Goal: Information Seeking & Learning: Learn about a topic

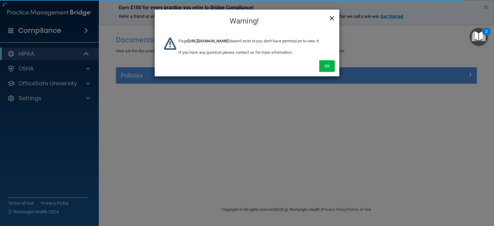
click at [330, 15] on span "×" at bounding box center [332, 17] width 6 height 12
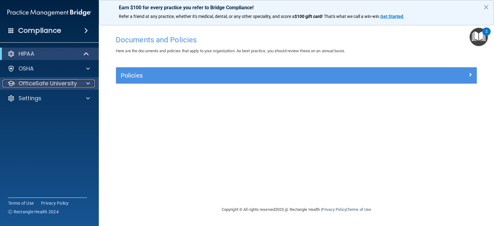
click at [46, 81] on p "OfficeSafe University" at bounding box center [48, 83] width 58 height 7
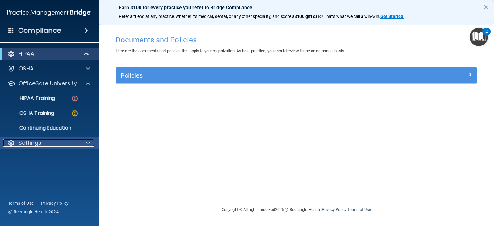
click at [64, 143] on div "Settings" at bounding box center [41, 142] width 77 height 7
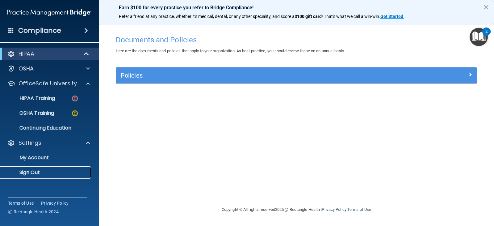
click at [39, 171] on p "Sign Out" at bounding box center [46, 172] width 84 height 6
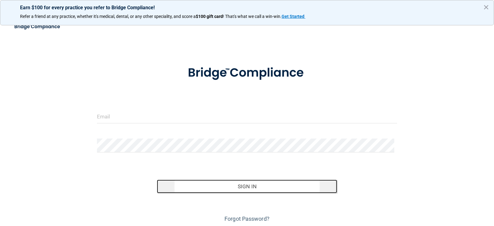
click at [212, 187] on button "Sign In" at bounding box center [247, 186] width 180 height 14
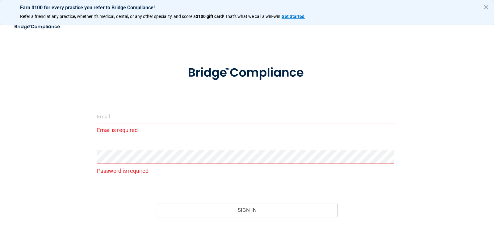
click at [139, 121] on input "email" at bounding box center [247, 116] width 300 height 14
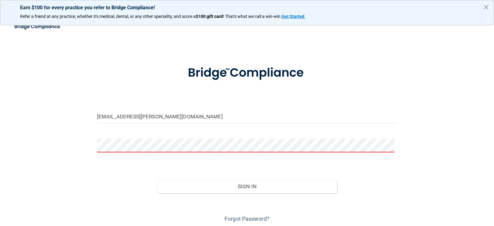
click at [157, 179] on button "Sign In" at bounding box center [247, 186] width 180 height 14
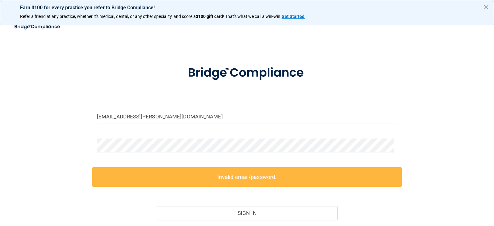
drag, startPoint x: 149, startPoint y: 115, endPoint x: 56, endPoint y: 134, distance: 95.4
click at [56, 134] on div "megan.elizabeth.1992@gmail.com Invalid email/password. You don't have permissio…" at bounding box center [246, 138] width 469 height 224
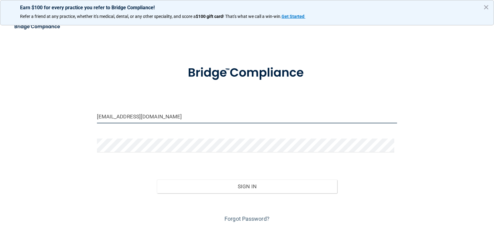
click at [157, 179] on button "Sign In" at bounding box center [247, 186] width 180 height 14
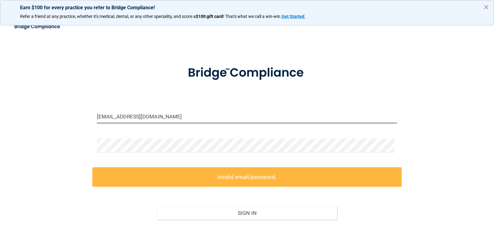
drag, startPoint x: 123, startPoint y: 117, endPoint x: 67, endPoint y: 122, distance: 57.0
click at [67, 122] on div "meganc.rdh@gmail.com Invalid email/password. You don't have permission to acces…" at bounding box center [246, 138] width 469 height 224
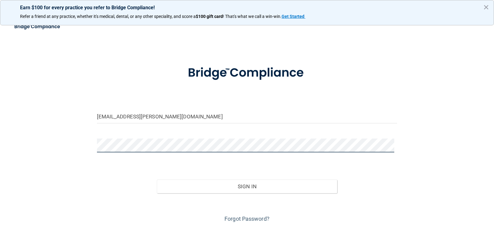
click at [157, 179] on button "Sign In" at bounding box center [247, 186] width 180 height 14
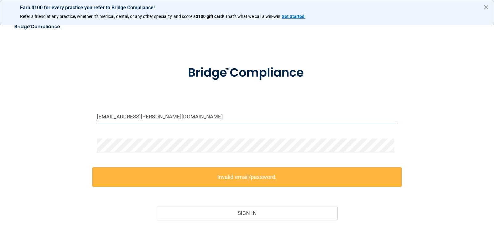
drag, startPoint x: 147, startPoint y: 117, endPoint x: 111, endPoint y: 123, distance: 36.7
click at [111, 123] on input "megan.elizabeth.1992@gmail.com" at bounding box center [247, 116] width 300 height 14
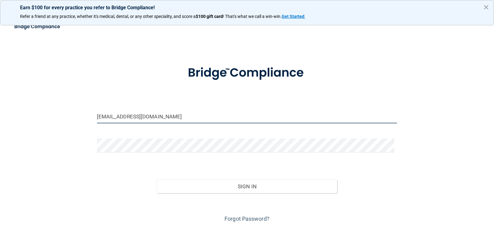
type input "[EMAIL_ADDRESS][DOMAIN_NAME]"
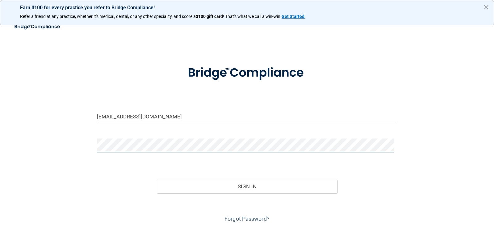
click at [157, 179] on button "Sign In" at bounding box center [247, 186] width 180 height 14
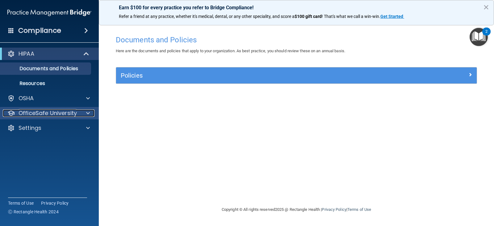
click at [70, 115] on p "OfficeSafe University" at bounding box center [48, 112] width 58 height 7
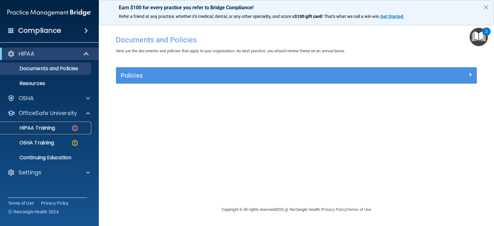
click at [61, 129] on div "HIPAA Training" at bounding box center [46, 128] width 84 height 6
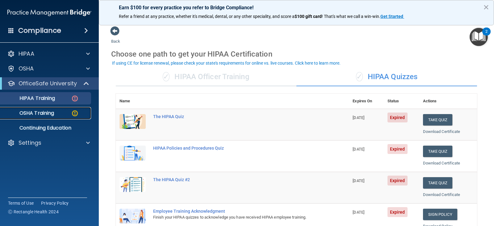
click at [56, 113] on div "OSHA Training" at bounding box center [46, 113] width 84 height 6
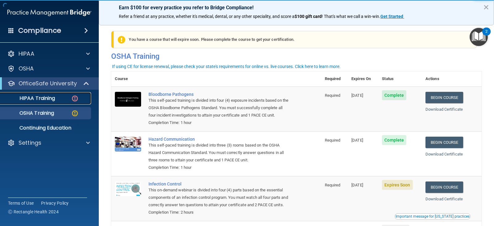
click at [49, 99] on p "HIPAA Training" at bounding box center [29, 98] width 51 height 6
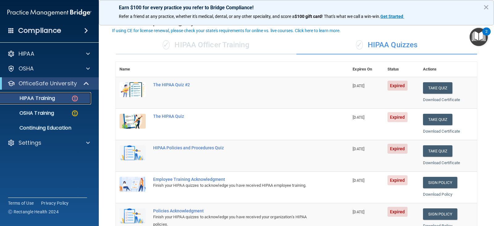
scroll to position [32, 0]
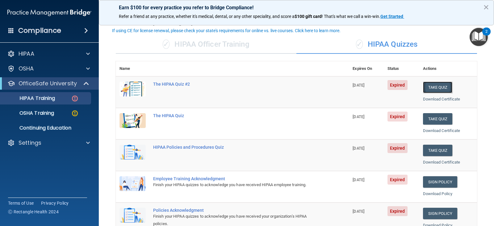
click at [441, 86] on button "Take Quiz" at bounding box center [438, 86] width 30 height 11
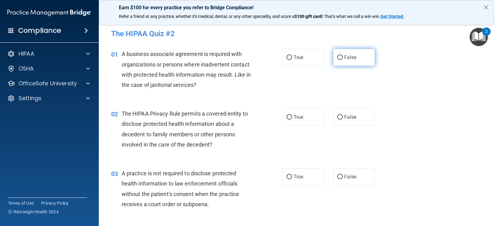
click at [339, 55] on input "False" at bounding box center [340, 57] width 6 height 5
radio input "true"
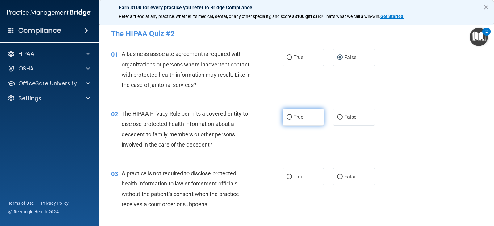
click at [282, 121] on label "True" at bounding box center [302, 116] width 41 height 17
click at [286, 119] on input "True" at bounding box center [289, 117] width 6 height 5
radio input "true"
click at [341, 176] on label "False" at bounding box center [353, 176] width 41 height 17
click at [341, 176] on input "False" at bounding box center [340, 176] width 6 height 5
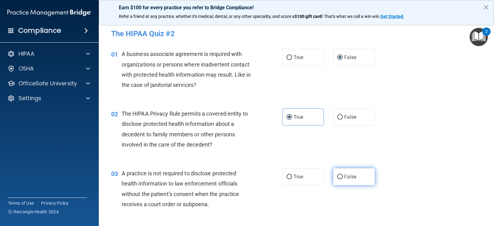
radio input "true"
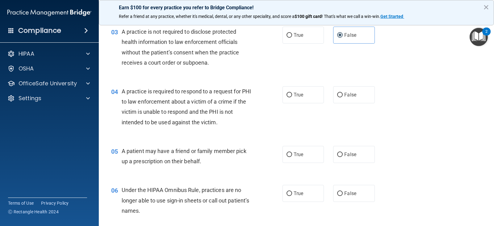
scroll to position [152, 0]
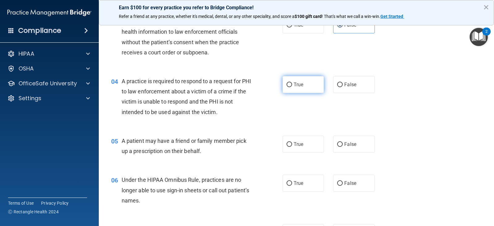
click at [313, 85] on label "True" at bounding box center [302, 84] width 41 height 17
click at [292, 85] on input "True" at bounding box center [289, 84] width 6 height 5
radio input "true"
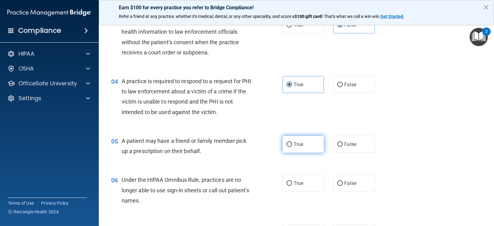
click at [293, 141] on span "True" at bounding box center [298, 144] width 10 height 6
click at [292, 142] on input "True" at bounding box center [289, 144] width 6 height 5
radio input "true"
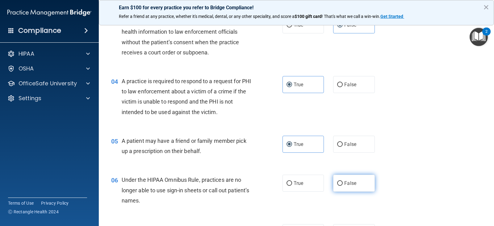
click at [335, 180] on label "False" at bounding box center [353, 182] width 41 height 17
click at [337, 181] on input "False" at bounding box center [340, 183] width 6 height 5
radio input "true"
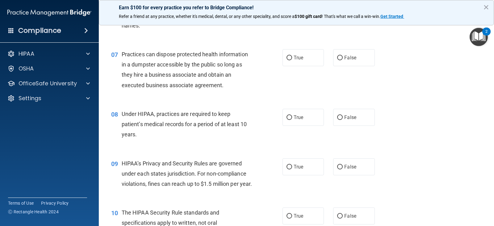
scroll to position [329, 0]
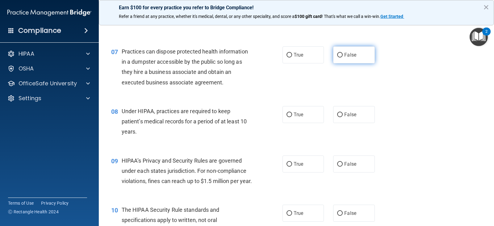
click at [351, 56] on span "False" at bounding box center [350, 55] width 12 height 6
click at [343, 56] on input "False" at bounding box center [340, 55] width 6 height 5
radio input "true"
click at [351, 106] on label "False" at bounding box center [353, 114] width 41 height 17
click at [343, 112] on input "False" at bounding box center [340, 114] width 6 height 5
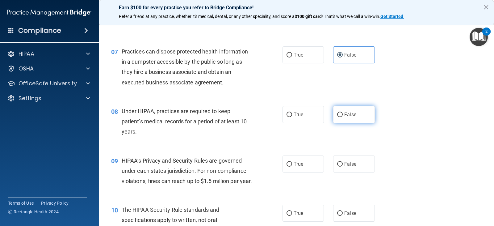
radio input "true"
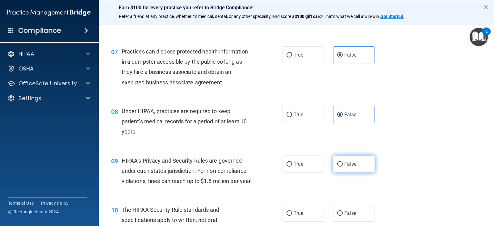
click at [346, 163] on span "False" at bounding box center [350, 164] width 12 height 6
click at [343, 163] on input "False" at bounding box center [340, 164] width 6 height 5
radio input "true"
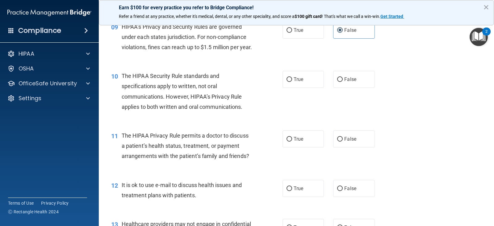
scroll to position [455, 0]
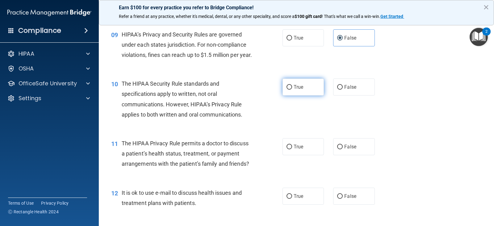
click at [289, 95] on label "True" at bounding box center [302, 86] width 41 height 17
click at [289, 89] on input "True" at bounding box center [289, 87] width 6 height 5
radio input "true"
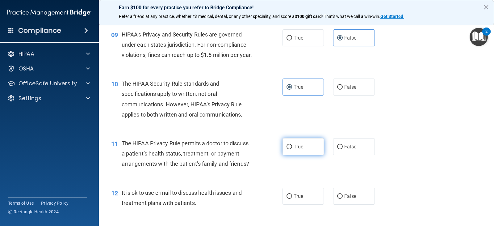
click at [296, 148] on label "True" at bounding box center [302, 146] width 41 height 17
click at [292, 148] on input "True" at bounding box center [289, 146] width 6 height 5
radio input "true"
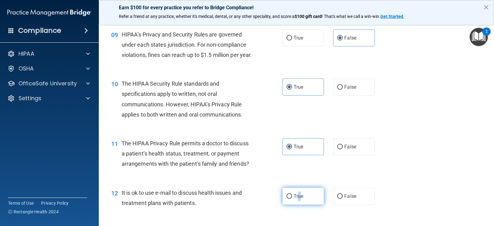
drag, startPoint x: 295, startPoint y: 201, endPoint x: 299, endPoint y: 207, distance: 6.7
click at [299, 204] on label "True" at bounding box center [302, 195] width 41 height 17
click at [299, 199] on span "True" at bounding box center [298, 196] width 10 height 6
click at [292, 198] on input "True" at bounding box center [289, 196] width 6 height 5
radio input "true"
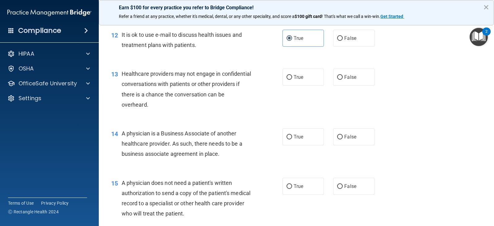
scroll to position [613, 0]
click at [339, 85] on label "False" at bounding box center [353, 76] width 41 height 17
click at [339, 79] on input "False" at bounding box center [340, 77] width 6 height 5
radio input "true"
click at [342, 145] on label "False" at bounding box center [353, 136] width 41 height 17
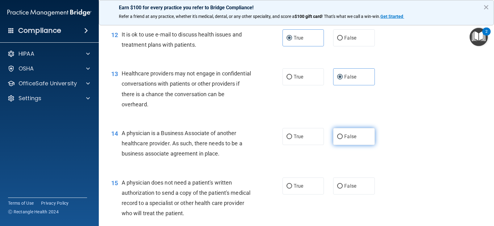
click at [342, 139] on input "False" at bounding box center [340, 136] width 6 height 5
radio input "true"
click at [300, 194] on label "True" at bounding box center [302, 185] width 41 height 17
click at [292, 188] on input "True" at bounding box center [289, 186] width 6 height 5
radio input "true"
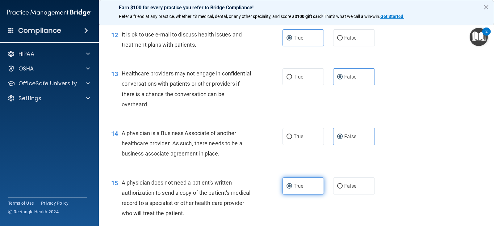
click at [300, 189] on span "True" at bounding box center [298, 186] width 10 height 6
click at [292, 188] on input "True" at bounding box center [289, 186] width 6 height 5
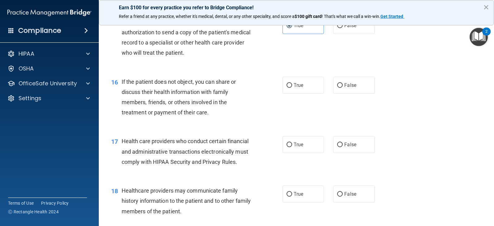
scroll to position [773, 0]
drag, startPoint x: 308, startPoint y: 94, endPoint x: 295, endPoint y: 102, distance: 15.7
click at [295, 93] on label "True" at bounding box center [302, 84] width 41 height 17
click at [292, 87] on input "True" at bounding box center [289, 85] width 6 height 5
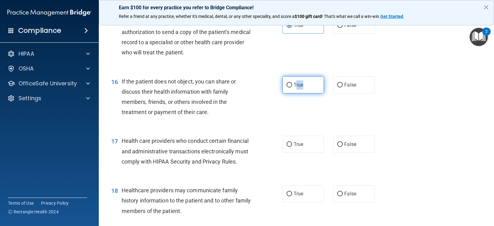
radio input "true"
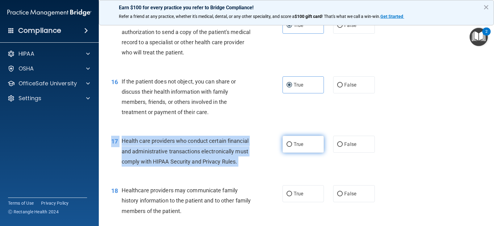
drag, startPoint x: 296, startPoint y: 143, endPoint x: 291, endPoint y: 161, distance: 18.9
click at [291, 161] on div "17 Health care providers who conduct certain financial and administrative trans…" at bounding box center [296, 152] width 380 height 49
click at [291, 152] on label "True" at bounding box center [302, 143] width 41 height 17
click at [291, 147] on input "True" at bounding box center [289, 144] width 6 height 5
radio input "true"
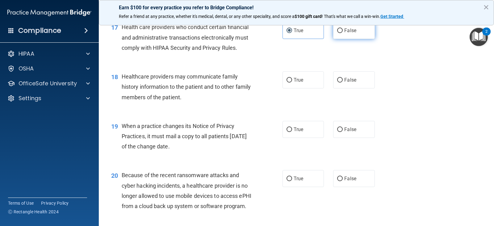
scroll to position [887, 0]
click at [338, 88] on label "False" at bounding box center [353, 79] width 41 height 17
click at [338, 82] on input "False" at bounding box center [340, 79] width 6 height 5
radio input "true"
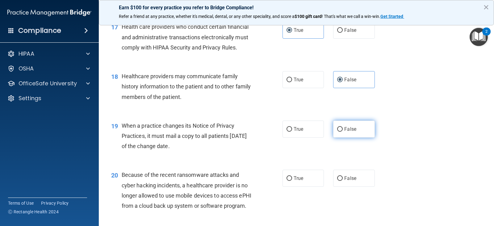
click at [343, 137] on label "False" at bounding box center [353, 128] width 41 height 17
click at [343, 131] on input "False" at bounding box center [340, 129] width 6 height 5
radio input "true"
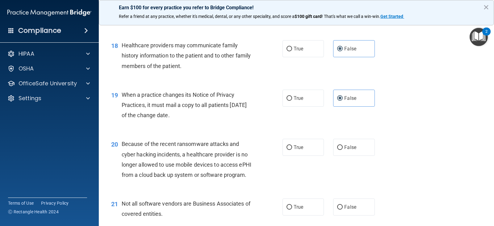
scroll to position [949, 0]
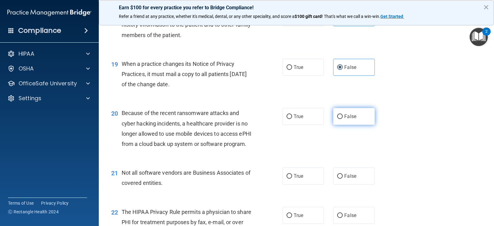
click at [334, 125] on label "False" at bounding box center [353, 116] width 41 height 17
click at [337, 119] on input "False" at bounding box center [340, 116] width 6 height 5
radio input "true"
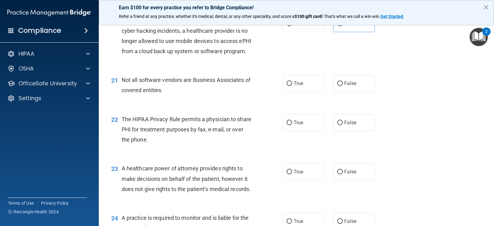
scroll to position [1072, 0]
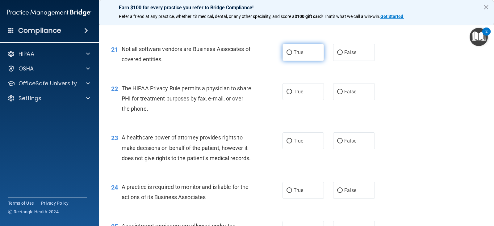
click at [293, 55] on span "True" at bounding box center [298, 52] width 10 height 6
click at [291, 55] on input "True" at bounding box center [289, 52] width 6 height 5
radio input "true"
click at [293, 94] on span "True" at bounding box center [298, 92] width 10 height 6
click at [291, 94] on input "True" at bounding box center [289, 91] width 6 height 5
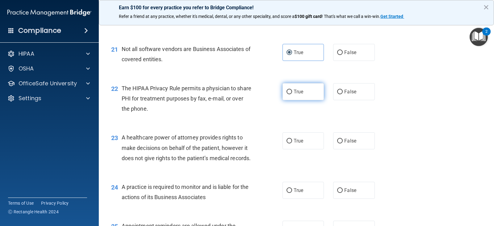
radio input "true"
click at [337, 149] on label "False" at bounding box center [353, 140] width 41 height 17
click at [337, 143] on input "False" at bounding box center [340, 141] width 6 height 5
radio input "true"
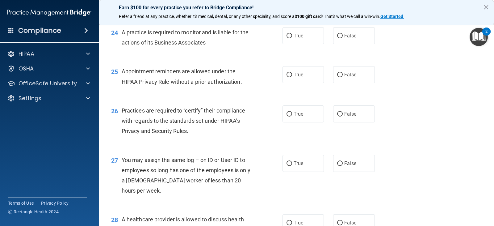
scroll to position [1196, 0]
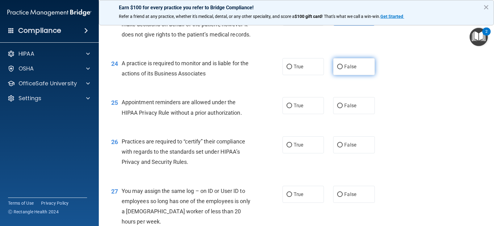
click at [339, 69] on input "False" at bounding box center [340, 66] width 6 height 5
radio input "true"
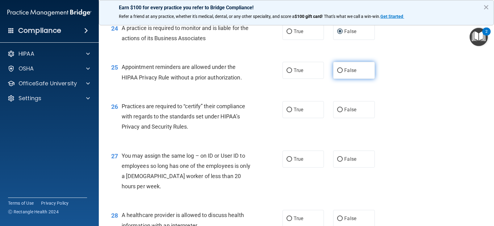
scroll to position [1231, 0]
drag, startPoint x: 334, startPoint y: 105, endPoint x: 334, endPoint y: 109, distance: 4.4
click at [334, 79] on label "False" at bounding box center [353, 70] width 41 height 17
click at [337, 73] on input "False" at bounding box center [340, 71] width 6 height 5
radio input "true"
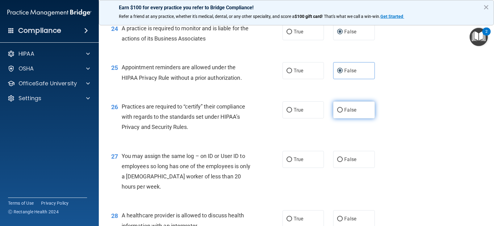
click at [337, 112] on input "False" at bounding box center [340, 110] width 6 height 5
radio input "true"
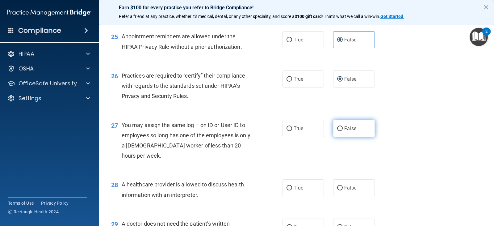
click at [342, 137] on label "False" at bounding box center [353, 128] width 41 height 17
click at [342, 131] on input "False" at bounding box center [340, 128] width 6 height 5
radio input "true"
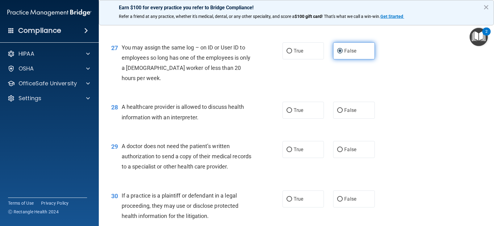
scroll to position [1385, 0]
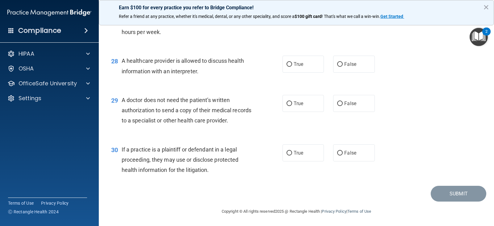
click at [298, 87] on div "28 A healthcare provider is allowed to discuss health information with an inter…" at bounding box center [296, 67] width 380 height 39
click at [297, 73] on label "True" at bounding box center [302, 64] width 41 height 17
click at [292, 67] on input "True" at bounding box center [289, 64] width 6 height 5
radio input "true"
click at [295, 106] on span "True" at bounding box center [298, 103] width 10 height 6
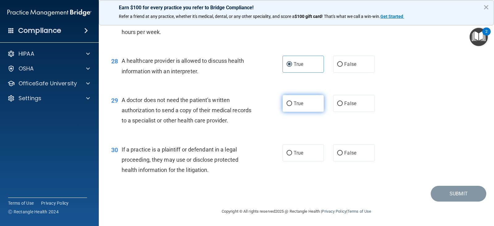
click at [292, 106] on input "True" at bounding box center [289, 103] width 6 height 5
radio input "true"
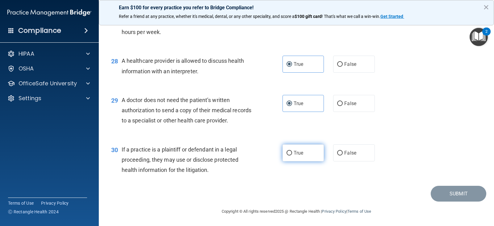
click at [290, 161] on label "True" at bounding box center [302, 152] width 41 height 17
click at [290, 155] on input "True" at bounding box center [289, 153] width 6 height 5
radio input "true"
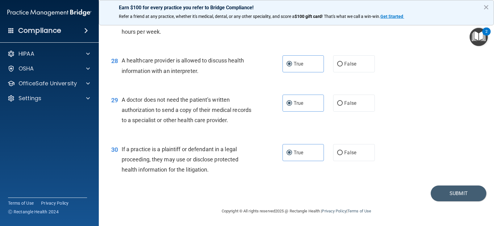
scroll to position [1416, 0]
click at [440, 197] on button "Submit" at bounding box center [458, 193] width 56 height 16
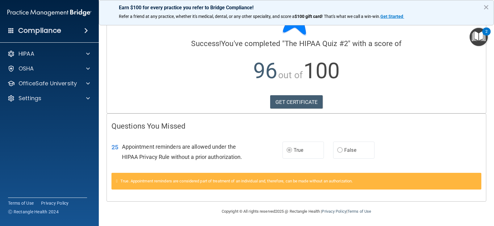
scroll to position [32, 0]
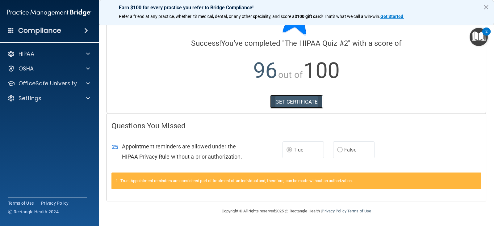
click at [275, 102] on link "GET CERTIFICATE" at bounding box center [296, 102] width 53 height 14
click at [83, 80] on div at bounding box center [86, 83] width 15 height 7
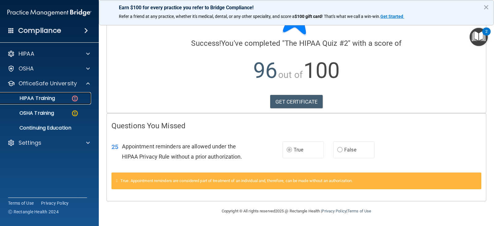
click at [69, 99] on div "HIPAA Training" at bounding box center [46, 98] width 84 height 6
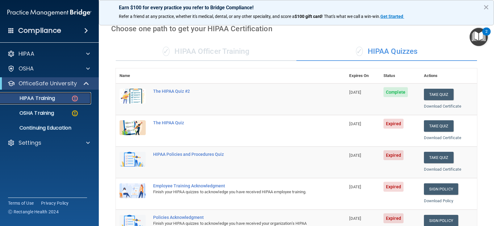
scroll to position [23, 0]
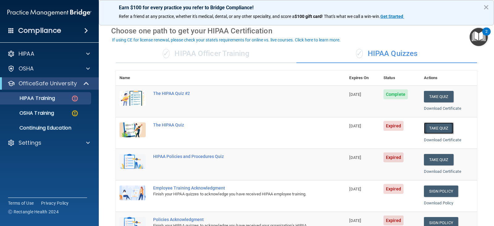
click at [426, 128] on button "Take Quiz" at bounding box center [439, 127] width 30 height 11
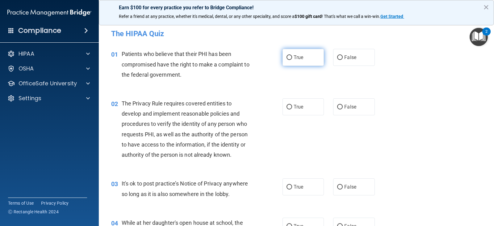
click at [300, 60] on label "True" at bounding box center [302, 57] width 41 height 17
click at [292, 60] on input "True" at bounding box center [289, 57] width 6 height 5
radio input "true"
click at [300, 105] on span "True" at bounding box center [298, 107] width 10 height 6
click at [292, 105] on input "True" at bounding box center [289, 107] width 6 height 5
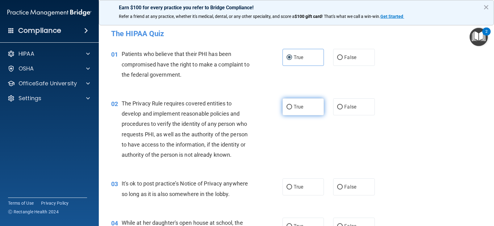
radio input "true"
click at [349, 191] on label "False" at bounding box center [353, 186] width 41 height 17
click at [343, 189] on input "False" at bounding box center [340, 187] width 6 height 5
radio input "true"
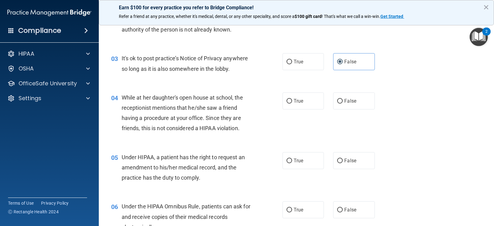
scroll to position [154, 0]
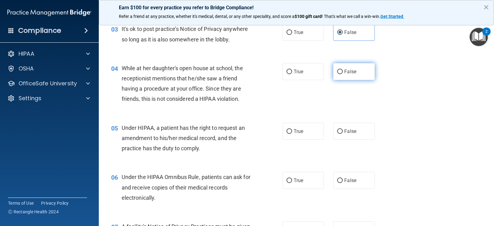
click at [333, 74] on label "False" at bounding box center [353, 71] width 41 height 17
click at [337, 74] on input "False" at bounding box center [340, 71] width 6 height 5
radio input "true"
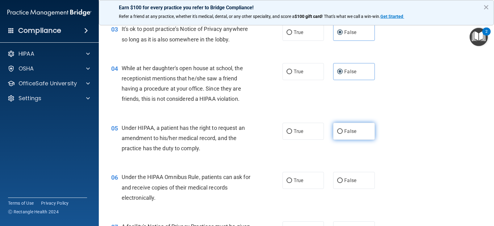
click at [340, 127] on label "False" at bounding box center [353, 131] width 41 height 17
click at [340, 129] on input "False" at bounding box center [340, 131] width 6 height 5
radio input "true"
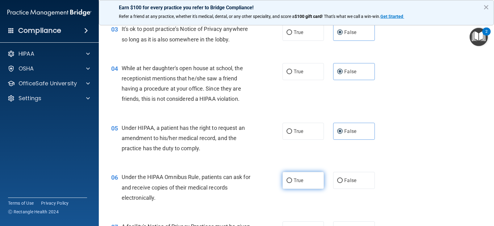
click at [299, 175] on label "True" at bounding box center [302, 180] width 41 height 17
click at [292, 178] on input "True" at bounding box center [289, 180] width 6 height 5
radio input "true"
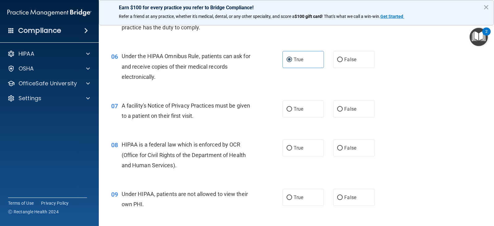
scroll to position [278, 0]
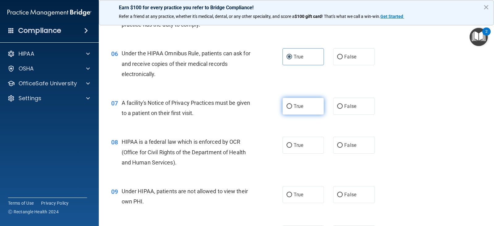
click at [307, 106] on label "True" at bounding box center [302, 106] width 41 height 17
click at [292, 106] on input "True" at bounding box center [289, 106] width 6 height 5
radio input "true"
click at [304, 145] on label "True" at bounding box center [302, 144] width 41 height 17
click at [292, 145] on input "True" at bounding box center [289, 145] width 6 height 5
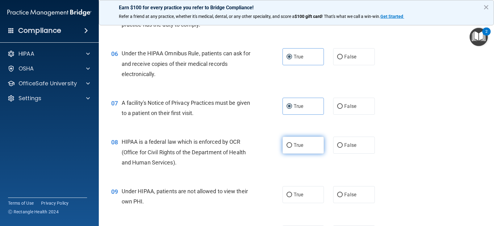
radio input "true"
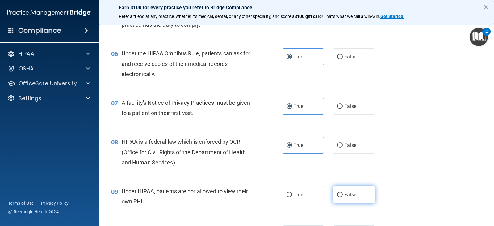
click at [339, 190] on label "False" at bounding box center [353, 194] width 41 height 17
click at [339, 192] on input "False" at bounding box center [340, 194] width 6 height 5
radio input "true"
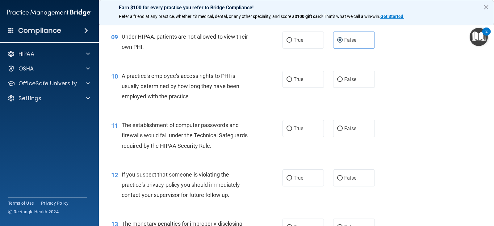
scroll to position [463, 0]
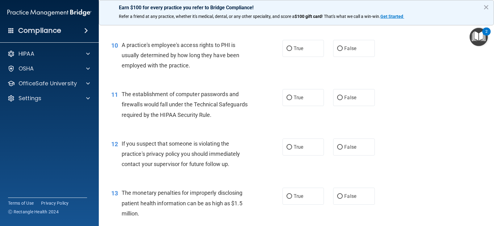
drag, startPoint x: 343, startPoint y: 49, endPoint x: 321, endPoint y: 75, distance: 33.7
click at [344, 49] on span "False" at bounding box center [350, 48] width 12 height 6
click at [343, 49] on input "False" at bounding box center [340, 48] width 6 height 5
radio input "true"
click at [302, 97] on label "True" at bounding box center [302, 97] width 41 height 17
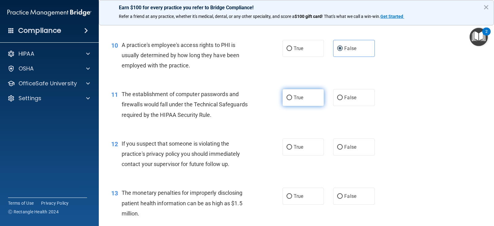
click at [292, 97] on input "True" at bounding box center [289, 97] width 6 height 5
radio input "true"
click at [299, 146] on span "True" at bounding box center [298, 147] width 10 height 6
click at [292, 146] on input "True" at bounding box center [289, 147] width 6 height 5
radio input "true"
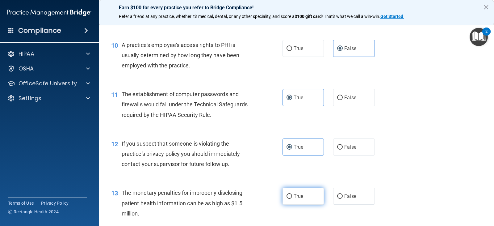
click at [303, 196] on label "True" at bounding box center [302, 195] width 41 height 17
click at [292, 196] on input "True" at bounding box center [289, 196] width 6 height 5
radio input "true"
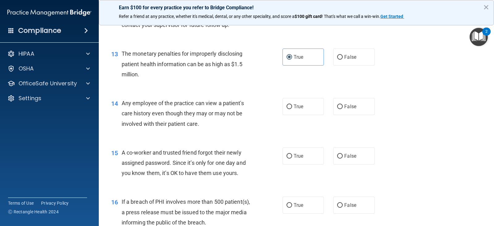
scroll to position [617, 0]
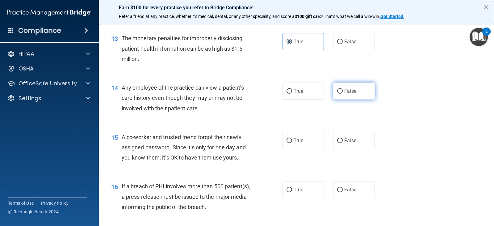
click at [344, 91] on span "False" at bounding box center [350, 91] width 12 height 6
click at [343, 91] on input "False" at bounding box center [340, 91] width 6 height 5
radio input "true"
click at [339, 144] on label "False" at bounding box center [353, 140] width 41 height 17
click at [339, 143] on input "False" at bounding box center [340, 140] width 6 height 5
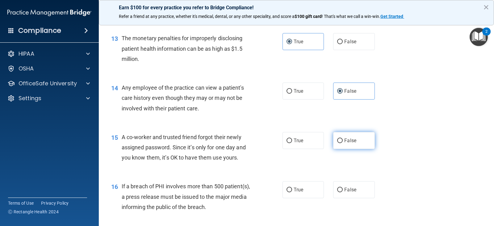
radio input "true"
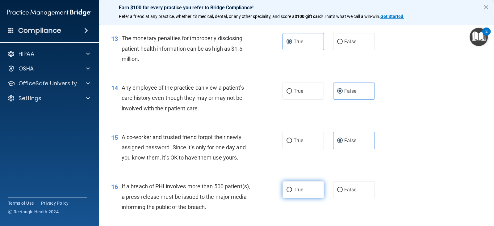
click at [300, 187] on span "True" at bounding box center [298, 189] width 10 height 6
click at [292, 187] on input "True" at bounding box center [289, 189] width 6 height 5
radio input "true"
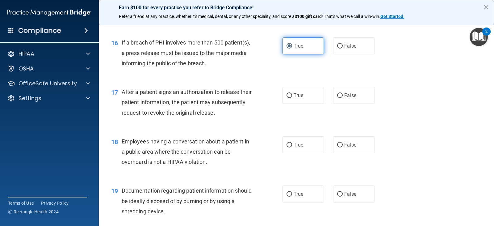
scroll to position [771, 0]
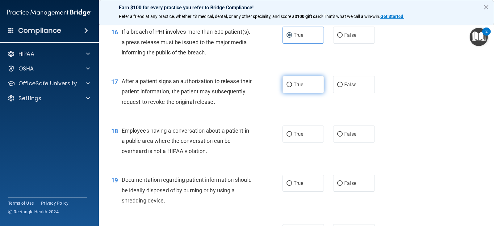
click at [293, 86] on span "True" at bounding box center [298, 84] width 10 height 6
click at [292, 86] on input "True" at bounding box center [289, 84] width 6 height 5
radio input "true"
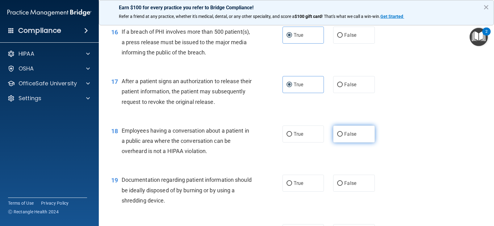
click at [338, 139] on label "False" at bounding box center [353, 133] width 41 height 17
click at [338, 136] on input "False" at bounding box center [340, 134] width 6 height 5
radio input "true"
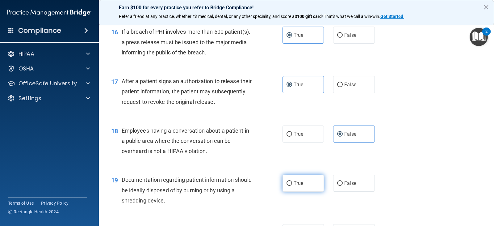
click at [296, 182] on span "True" at bounding box center [298, 183] width 10 height 6
click at [292, 182] on input "True" at bounding box center [289, 183] width 6 height 5
radio input "true"
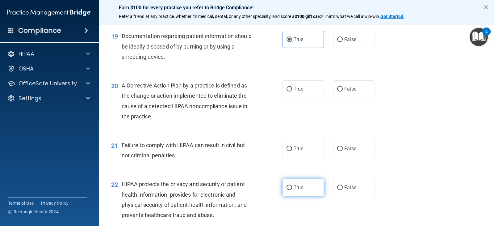
scroll to position [926, 0]
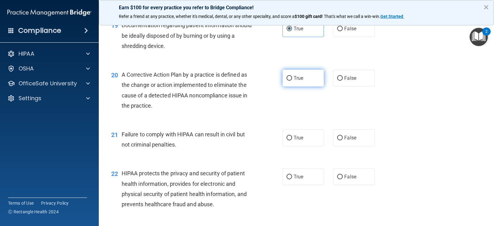
click at [293, 75] on span "True" at bounding box center [298, 78] width 10 height 6
click at [292, 76] on input "True" at bounding box center [289, 78] width 6 height 5
radio input "true"
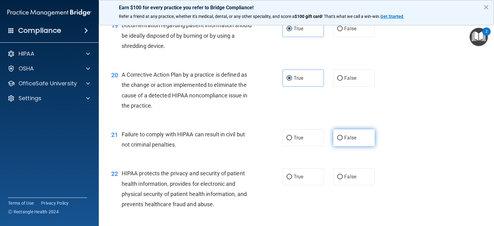
click at [337, 138] on input "False" at bounding box center [340, 137] width 6 height 5
radio input "true"
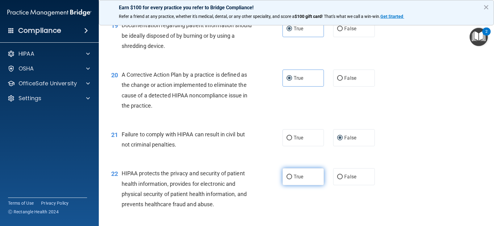
click at [293, 177] on span "True" at bounding box center [298, 176] width 10 height 6
click at [292, 177] on input "True" at bounding box center [289, 176] width 6 height 5
radio input "true"
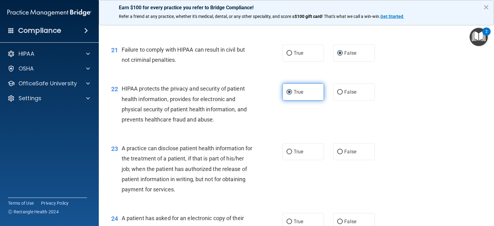
scroll to position [1049, 0]
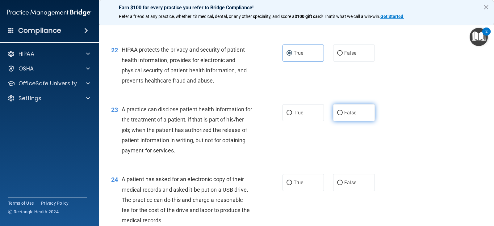
click at [343, 107] on label "False" at bounding box center [353, 112] width 41 height 17
click at [343, 110] on input "False" at bounding box center [340, 112] width 6 height 5
radio input "true"
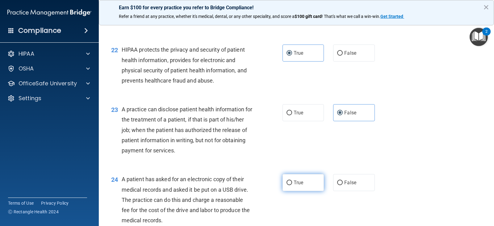
click at [297, 185] on label "True" at bounding box center [302, 182] width 41 height 17
click at [292, 185] on input "True" at bounding box center [289, 182] width 6 height 5
radio input "true"
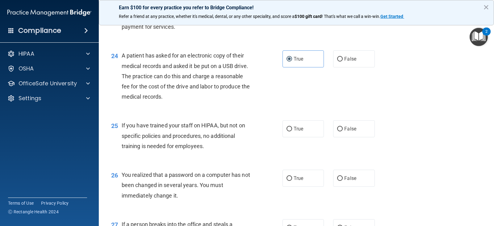
scroll to position [1203, 0]
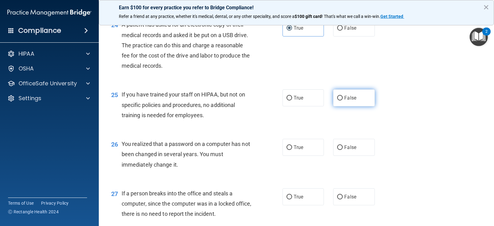
click at [339, 101] on label "False" at bounding box center [353, 97] width 41 height 17
click at [339, 100] on input "False" at bounding box center [340, 98] width 6 height 5
radio input "true"
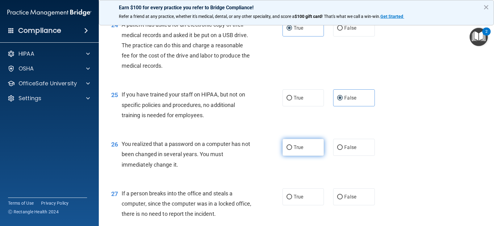
click at [289, 146] on input "True" at bounding box center [289, 147] width 6 height 5
radio input "true"
click at [337, 194] on input "False" at bounding box center [340, 196] width 6 height 5
radio input "true"
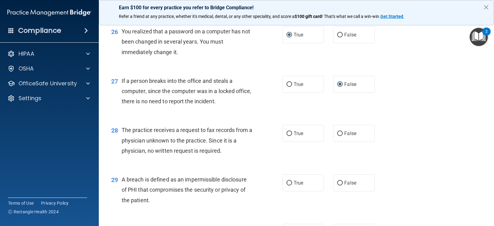
scroll to position [1327, 0]
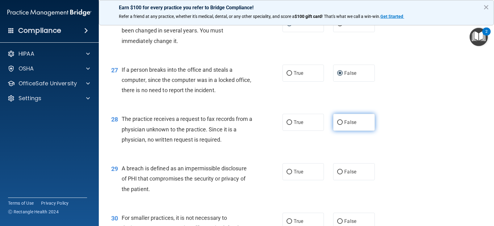
click at [346, 125] on span "False" at bounding box center [350, 122] width 12 height 6
click at [343, 125] on input "False" at bounding box center [340, 122] width 6 height 5
radio input "true"
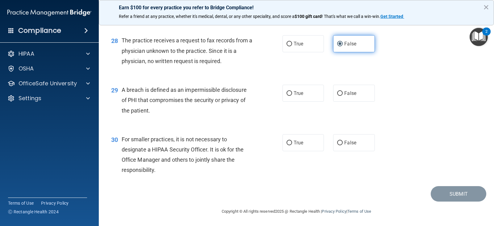
scroll to position [1406, 0]
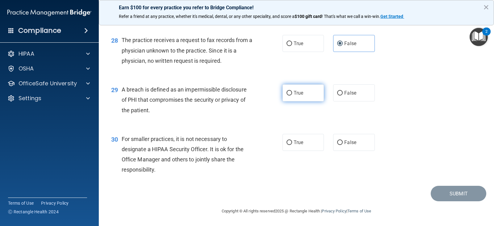
click at [305, 97] on label "True" at bounding box center [302, 92] width 41 height 17
click at [292, 95] on input "True" at bounding box center [289, 93] width 6 height 5
radio input "true"
drag, startPoint x: 347, startPoint y: 143, endPoint x: 423, endPoint y: 187, distance: 87.2
click at [348, 143] on span "False" at bounding box center [350, 142] width 12 height 6
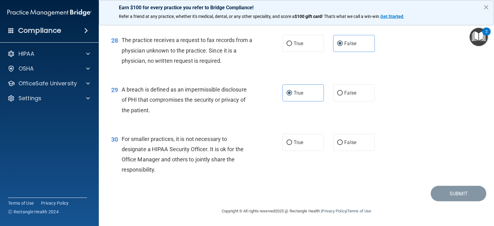
click at [343, 143] on input "False" at bounding box center [340, 142] width 6 height 5
radio input "true"
click at [448, 199] on button "Submit" at bounding box center [458, 193] width 56 height 16
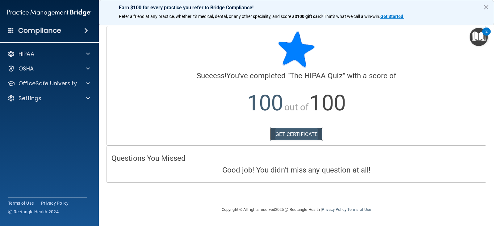
click at [276, 131] on link "GET CERTIFICATE" at bounding box center [296, 134] width 53 height 14
click at [77, 84] on div "OfficeSafe University" at bounding box center [41, 83] width 77 height 7
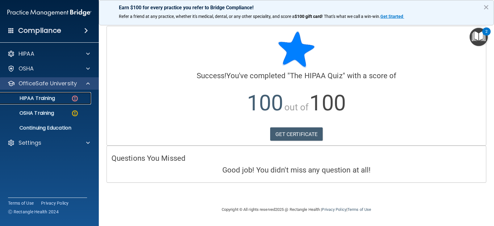
drag, startPoint x: 74, startPoint y: 100, endPoint x: 94, endPoint y: 84, distance: 25.3
click at [74, 99] on img at bounding box center [75, 98] width 8 height 8
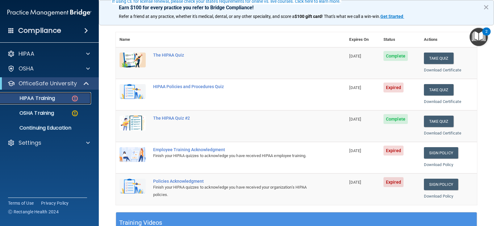
scroll to position [62, 0]
click at [431, 152] on link "Sign Policy" at bounding box center [441, 152] width 34 height 11
click at [46, 112] on p "OSHA Training" at bounding box center [29, 113] width 50 height 6
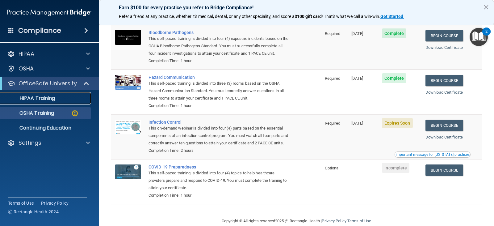
click at [34, 98] on p "HIPAA Training" at bounding box center [29, 98] width 51 height 6
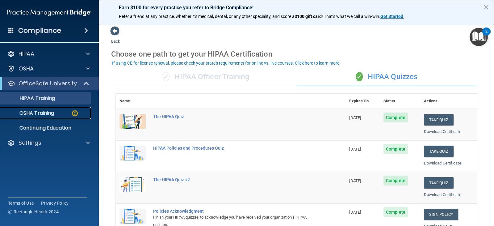
click at [42, 113] on p "OSHA Training" at bounding box center [29, 113] width 50 height 6
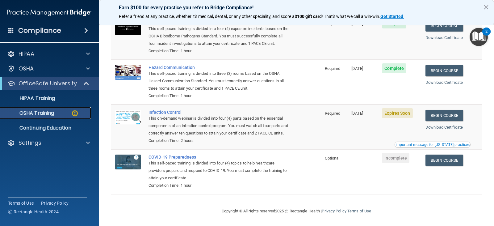
scroll to position [81, 0]
click at [53, 127] on p "Continuing Education" at bounding box center [46, 128] width 84 height 6
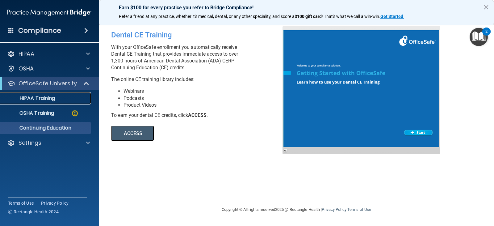
click at [53, 97] on p "HIPAA Training" at bounding box center [29, 98] width 51 height 6
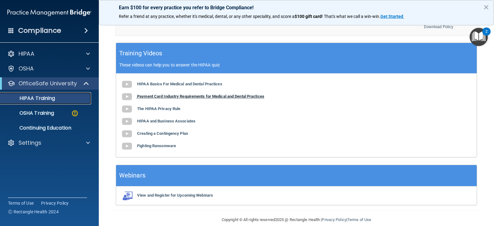
scroll to position [239, 0]
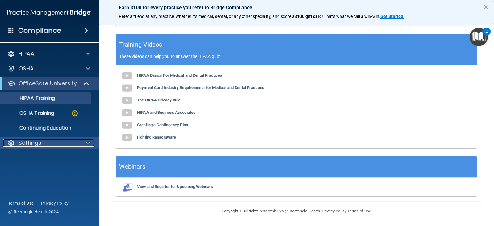
click at [30, 142] on p "Settings" at bounding box center [30, 142] width 23 height 7
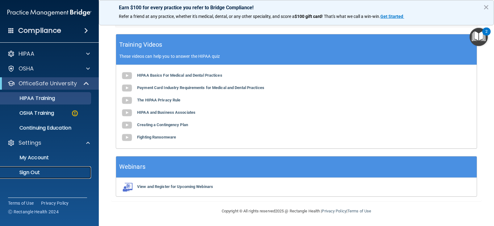
click at [23, 171] on p "Sign Out" at bounding box center [46, 172] width 84 height 6
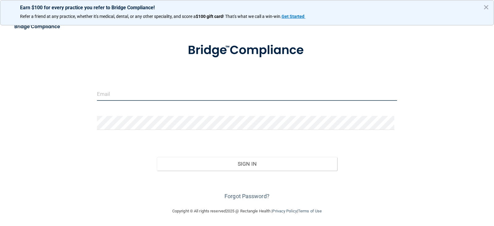
click at [113, 93] on input "email" at bounding box center [247, 94] width 300 height 14
click at [203, 90] on input "email" at bounding box center [247, 94] width 300 height 14
type input "[EMAIL_ADDRESS][DOMAIN_NAME]"
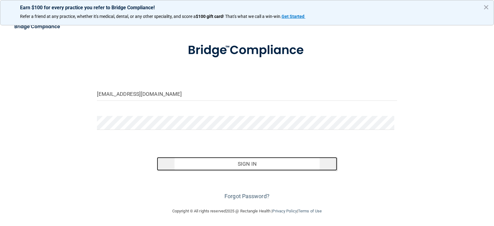
click at [239, 162] on button "Sign In" at bounding box center [247, 164] width 180 height 14
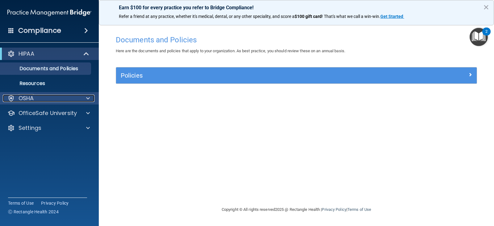
click at [88, 98] on span at bounding box center [88, 97] width 4 height 7
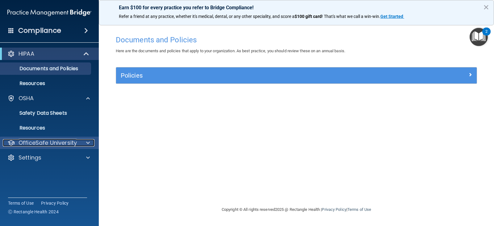
click at [80, 141] on div at bounding box center [86, 142] width 15 height 7
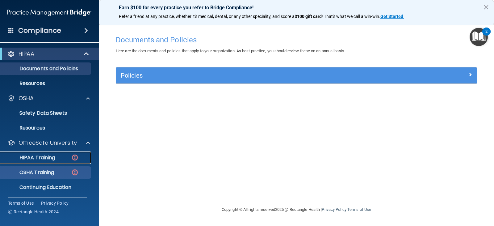
drag, startPoint x: 47, startPoint y: 155, endPoint x: 53, endPoint y: 154, distance: 6.2
click at [47, 155] on p "HIPAA Training" at bounding box center [29, 157] width 51 height 6
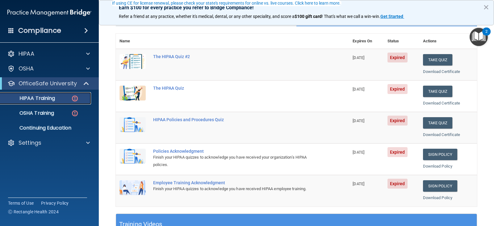
scroll to position [60, 0]
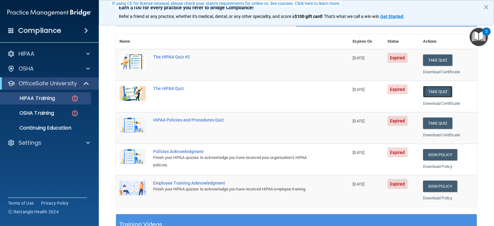
click at [428, 92] on button "Take Quiz" at bounding box center [438, 91] width 30 height 11
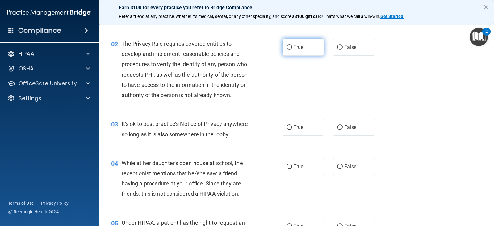
click at [286, 49] on input "True" at bounding box center [289, 47] width 6 height 5
radio input "true"
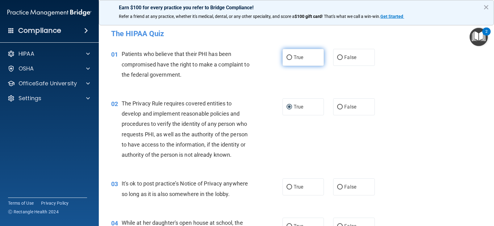
click at [286, 57] on input "True" at bounding box center [289, 57] width 6 height 5
radio input "true"
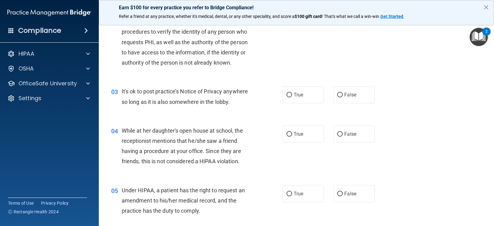
scroll to position [135, 0]
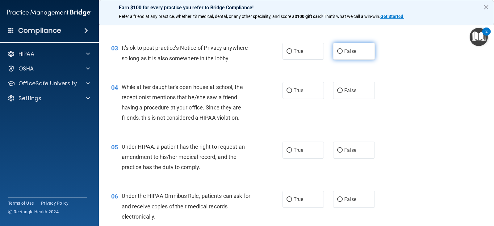
click at [337, 51] on input "False" at bounding box center [340, 51] width 6 height 5
radio input "true"
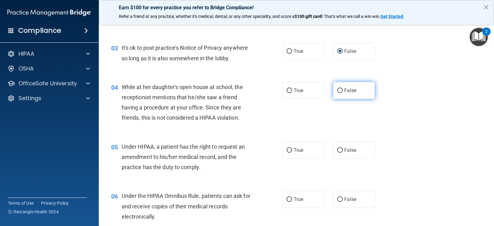
click at [337, 89] on input "False" at bounding box center [340, 90] width 6 height 5
radio input "true"
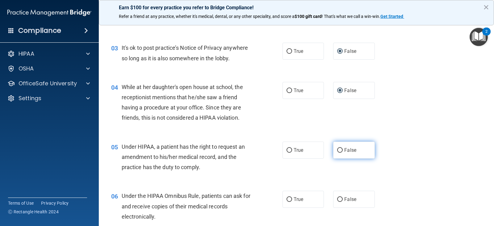
click at [337, 148] on input "False" at bounding box center [340, 150] width 6 height 5
radio input "true"
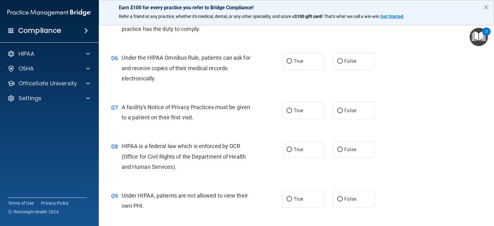
scroll to position [255, 0]
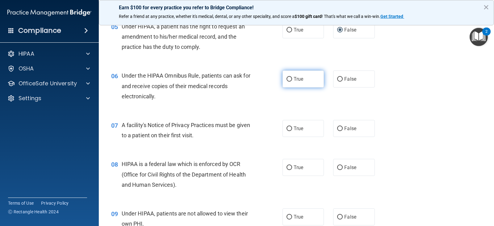
click at [287, 79] on input "True" at bounding box center [289, 79] width 6 height 5
radio input "true"
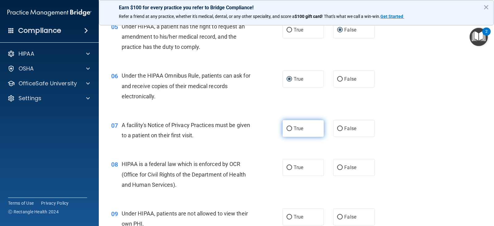
drag, startPoint x: 284, startPoint y: 128, endPoint x: 293, endPoint y: 136, distance: 11.4
click at [286, 128] on input "True" at bounding box center [289, 128] width 6 height 5
radio input "true"
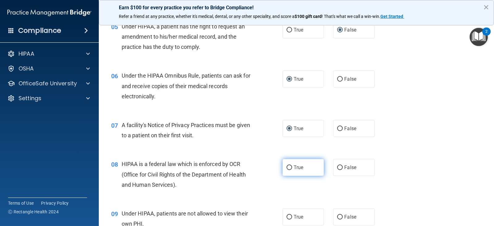
click at [288, 166] on input "True" at bounding box center [289, 167] width 6 height 5
radio input "true"
drag, startPoint x: 336, startPoint y: 215, endPoint x: 339, endPoint y: 213, distance: 3.8
click at [337, 215] on input "False" at bounding box center [340, 216] width 6 height 5
radio input "true"
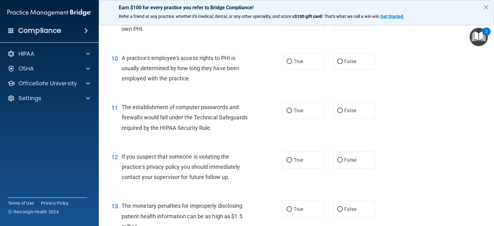
scroll to position [460, 0]
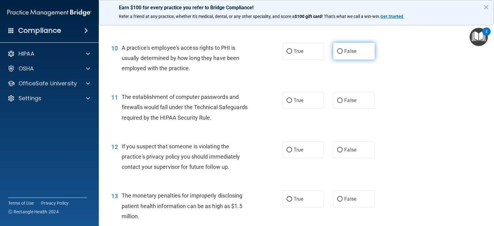
click at [337, 51] on input "False" at bounding box center [340, 51] width 6 height 5
radio input "true"
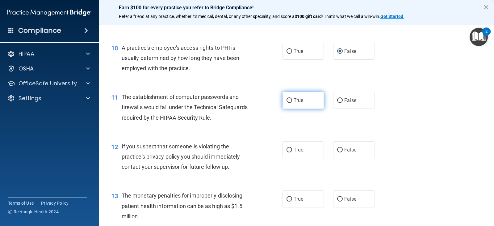
click at [287, 99] on input "True" at bounding box center [289, 100] width 6 height 5
radio input "true"
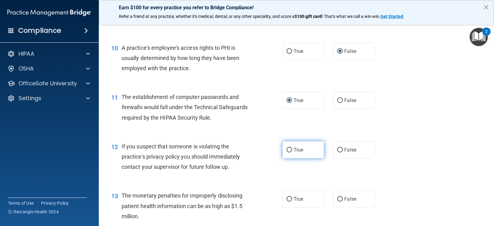
click at [286, 149] on input "True" at bounding box center [289, 149] width 6 height 5
radio input "true"
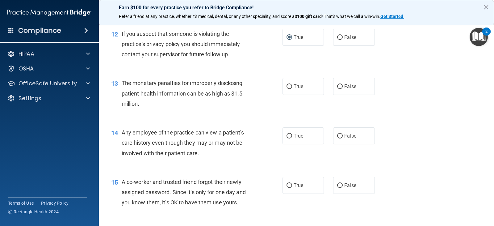
scroll to position [580, 0]
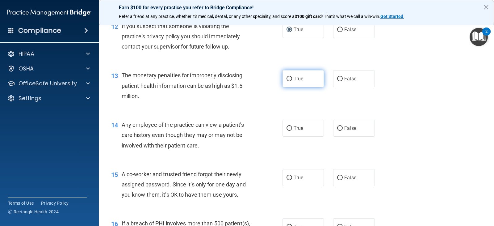
click at [286, 80] on input "True" at bounding box center [289, 79] width 6 height 5
radio input "true"
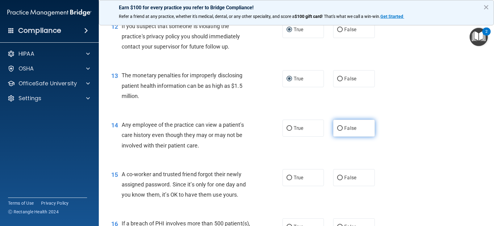
click at [337, 127] on input "False" at bounding box center [340, 128] width 6 height 5
radio input "true"
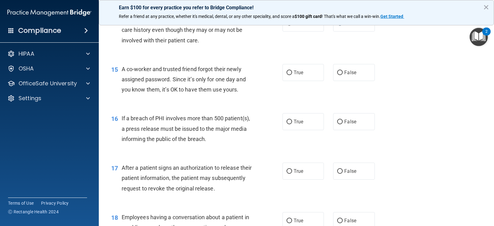
scroll to position [692, 0]
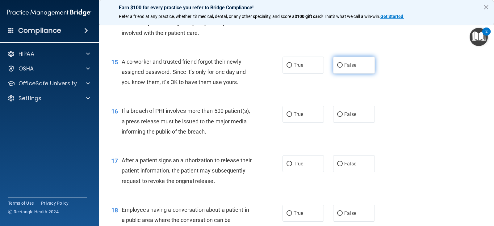
click at [337, 66] on input "False" at bounding box center [340, 65] width 6 height 5
radio input "true"
click at [287, 114] on input "True" at bounding box center [289, 114] width 6 height 5
radio input "true"
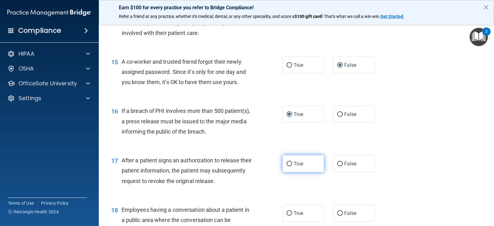
click at [287, 162] on input "True" at bounding box center [289, 163] width 6 height 5
radio input "true"
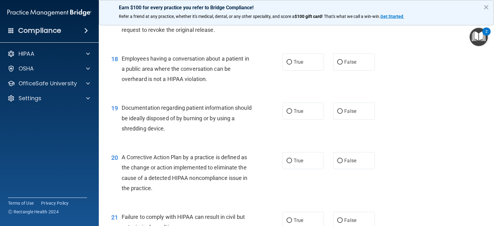
scroll to position [846, 0]
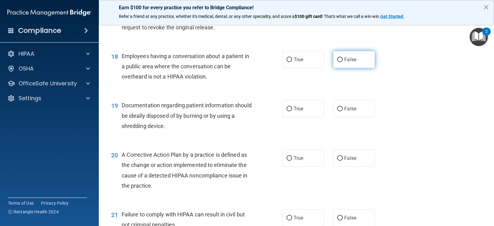
click at [337, 61] on input "False" at bounding box center [340, 59] width 6 height 5
radio input "true"
click at [287, 108] on input "True" at bounding box center [289, 108] width 6 height 5
radio input "true"
drag, startPoint x: 288, startPoint y: 157, endPoint x: 347, endPoint y: 148, distance: 60.3
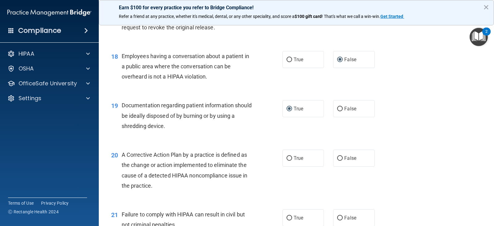
click at [290, 156] on label "True" at bounding box center [302, 157] width 41 height 17
click at [290, 156] on input "True" at bounding box center [289, 158] width 6 height 5
radio input "true"
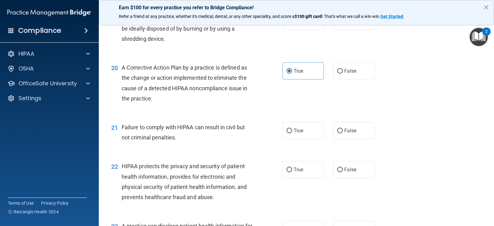
scroll to position [969, 0]
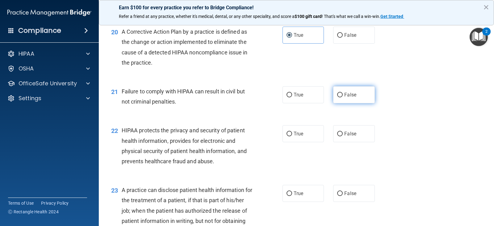
click at [337, 93] on input "False" at bounding box center [340, 95] width 6 height 5
radio input "true"
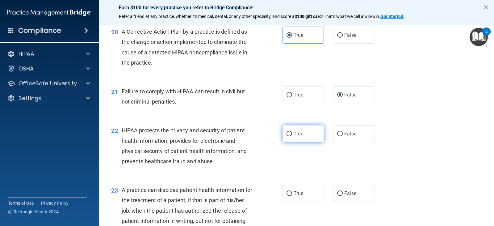
click at [286, 133] on input "True" at bounding box center [289, 133] width 6 height 5
radio input "true"
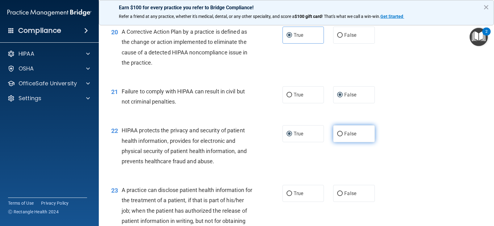
click at [337, 135] on input "False" at bounding box center [340, 133] width 6 height 5
radio input "true"
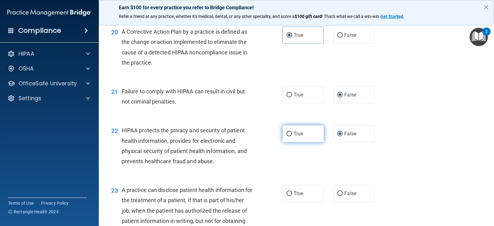
click at [288, 134] on input "True" at bounding box center [289, 133] width 6 height 5
radio input "true"
radio input "false"
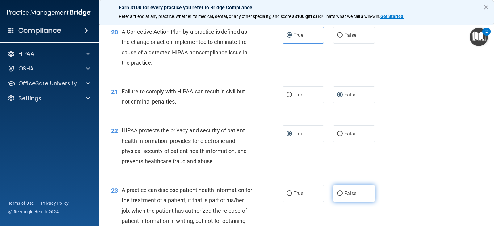
drag, startPoint x: 338, startPoint y: 193, endPoint x: 353, endPoint y: 190, distance: 16.0
click at [338, 193] on input "False" at bounding box center [340, 193] width 6 height 5
radio input "true"
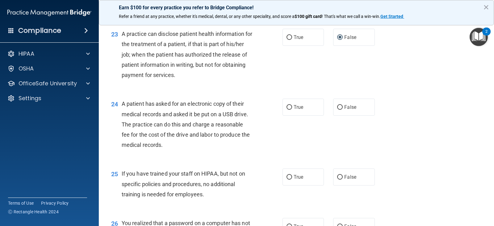
scroll to position [1119, 0]
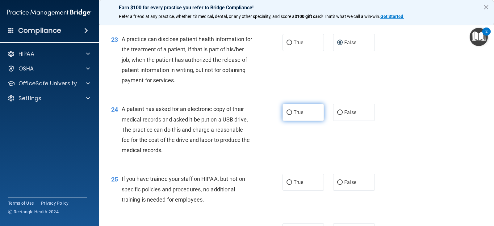
click at [286, 112] on input "True" at bounding box center [289, 112] width 6 height 5
radio input "true"
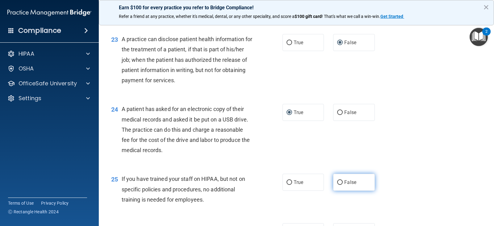
click at [337, 180] on input "False" at bounding box center [340, 182] width 6 height 5
radio input "true"
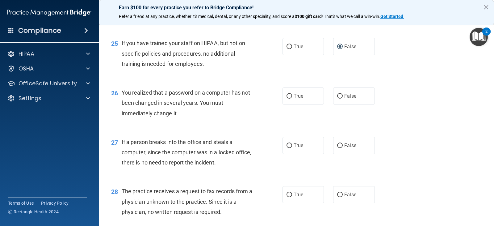
scroll to position [1270, 0]
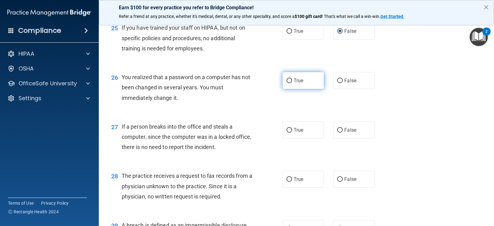
click at [286, 82] on input "True" at bounding box center [289, 80] width 6 height 5
radio input "true"
click at [337, 129] on input "False" at bounding box center [340, 130] width 6 height 5
radio input "true"
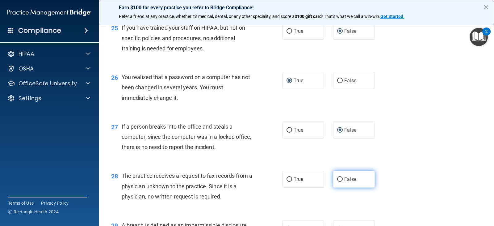
click at [338, 177] on input "False" at bounding box center [340, 179] width 6 height 5
radio input "true"
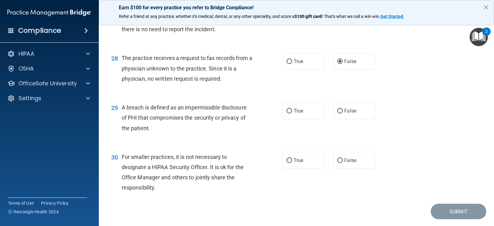
scroll to position [1406, 0]
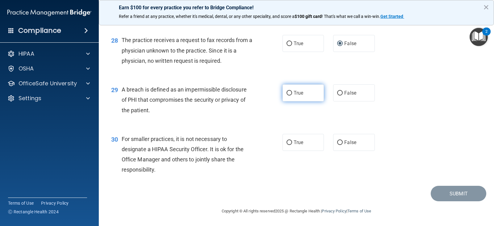
click at [287, 93] on input "True" at bounding box center [289, 93] width 6 height 5
radio input "true"
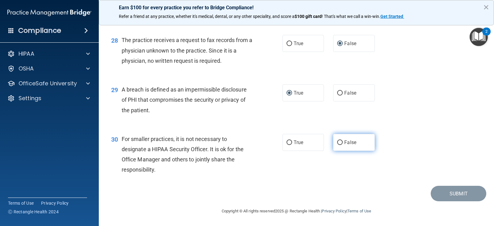
click at [338, 142] on input "False" at bounding box center [340, 142] width 6 height 5
radio input "true"
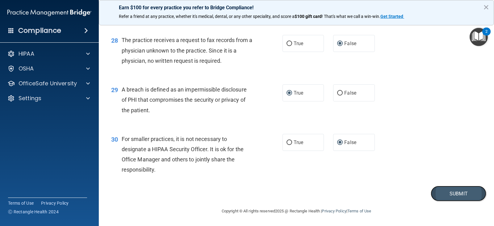
click at [450, 193] on button "Submit" at bounding box center [458, 193] width 56 height 16
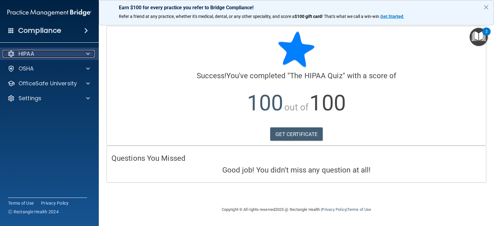
click at [85, 54] on div at bounding box center [86, 53] width 15 height 7
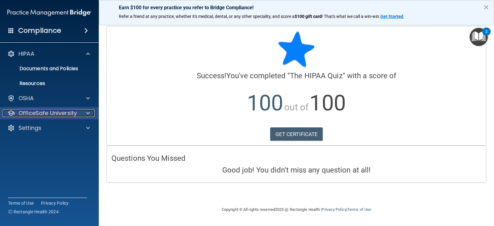
drag, startPoint x: 66, startPoint y: 110, endPoint x: 71, endPoint y: 109, distance: 4.7
click at [66, 110] on p "OfficeSafe University" at bounding box center [48, 112] width 58 height 7
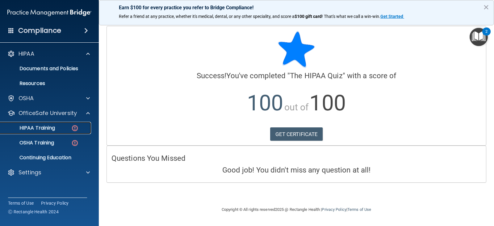
click at [50, 128] on p "HIPAA Training" at bounding box center [29, 128] width 51 height 6
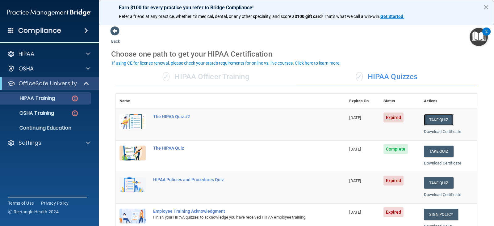
click at [429, 118] on button "Take Quiz" at bounding box center [439, 119] width 30 height 11
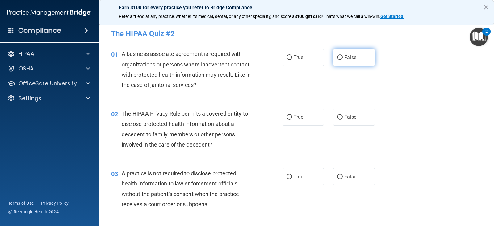
click at [337, 57] on input "False" at bounding box center [340, 57] width 6 height 5
radio input "true"
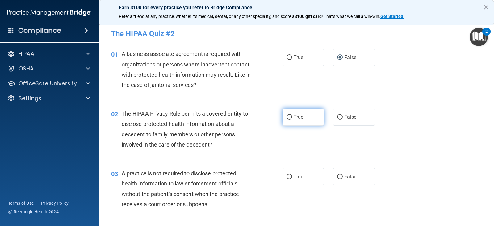
click at [288, 117] on input "True" at bounding box center [289, 117] width 6 height 5
radio input "true"
click at [337, 176] on input "False" at bounding box center [340, 176] width 6 height 5
radio input "true"
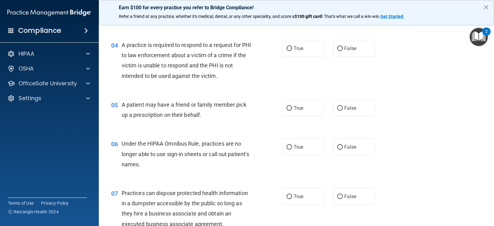
scroll to position [190, 0]
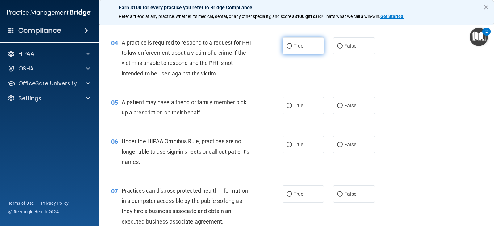
click at [287, 46] on input "True" at bounding box center [289, 46] width 6 height 5
radio input "true"
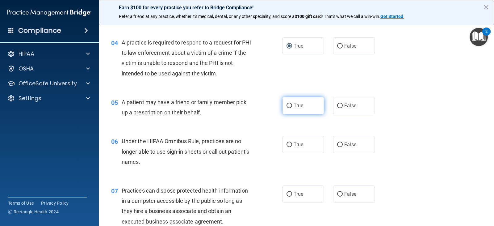
click at [287, 107] on input "True" at bounding box center [289, 105] width 6 height 5
radio input "true"
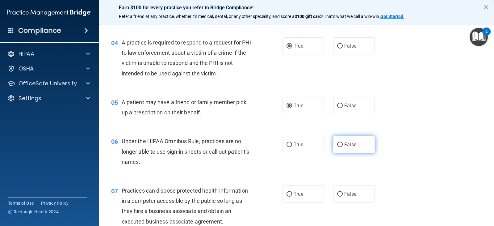
click at [338, 145] on input "False" at bounding box center [340, 144] width 6 height 5
radio input "true"
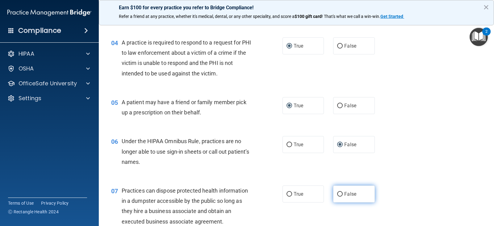
click at [338, 194] on input "False" at bounding box center [340, 194] width 6 height 5
radio input "true"
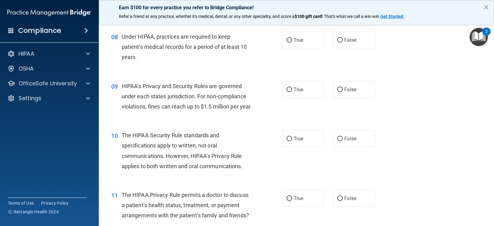
scroll to position [406, 0]
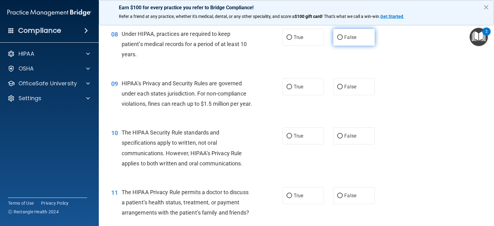
click at [337, 36] on input "False" at bounding box center [340, 37] width 6 height 5
radio input "true"
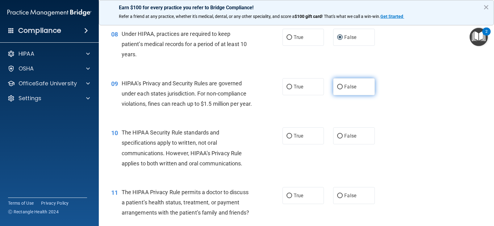
click at [337, 87] on input "False" at bounding box center [340, 87] width 6 height 5
radio input "true"
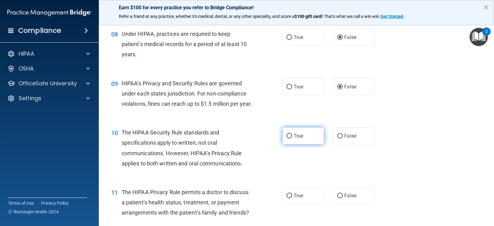
drag, startPoint x: 285, startPoint y: 146, endPoint x: 291, endPoint y: 146, distance: 5.3
click at [286, 138] on input "True" at bounding box center [289, 136] width 6 height 5
radio input "true"
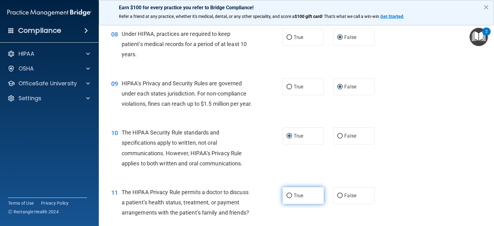
click at [287, 198] on input "True" at bounding box center [289, 195] width 6 height 5
radio input "true"
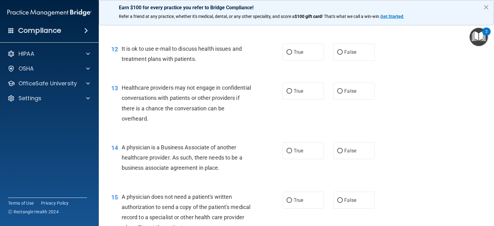
scroll to position [612, 0]
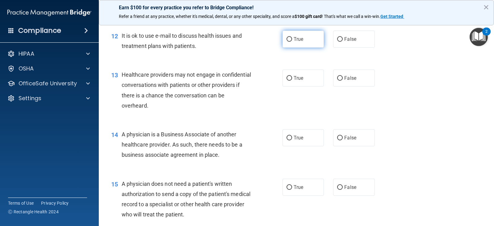
click at [286, 42] on input "True" at bounding box center [289, 39] width 6 height 5
radio input "true"
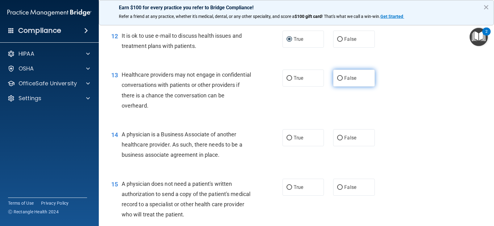
click at [337, 81] on input "False" at bounding box center [340, 78] width 6 height 5
radio input "true"
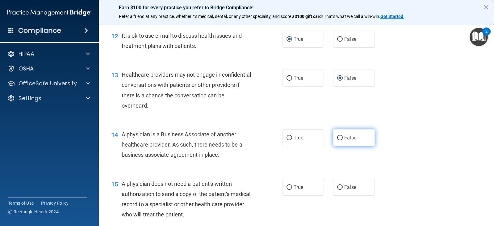
click at [337, 140] on input "False" at bounding box center [340, 137] width 6 height 5
radio input "true"
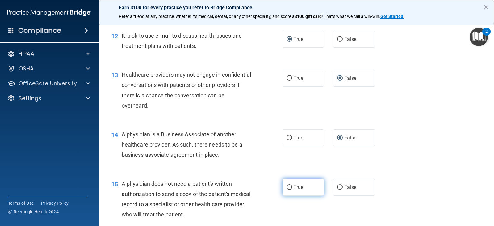
click at [287, 189] on input "True" at bounding box center [289, 187] width 6 height 5
radio input "true"
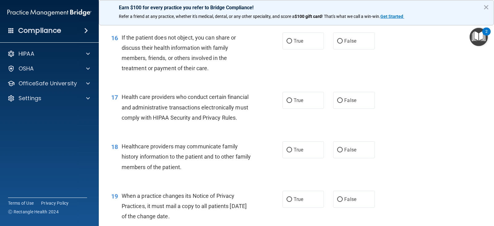
scroll to position [833, 0]
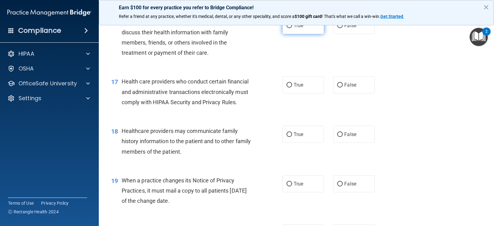
click at [288, 28] on input "True" at bounding box center [289, 25] width 6 height 5
radio input "true"
click at [286, 87] on input "True" at bounding box center [289, 85] width 6 height 5
radio input "true"
click at [337, 137] on input "False" at bounding box center [340, 134] width 6 height 5
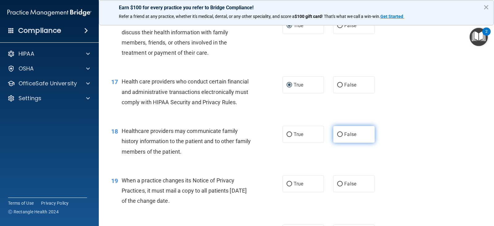
radio input "true"
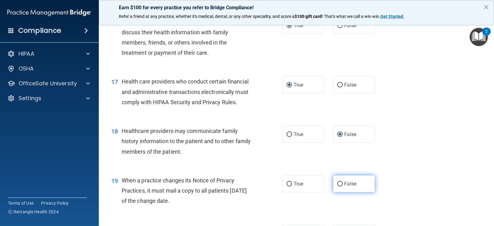
click at [340, 192] on label "False" at bounding box center [353, 183] width 41 height 17
click at [340, 186] on input "False" at bounding box center [340, 183] width 6 height 5
radio input "true"
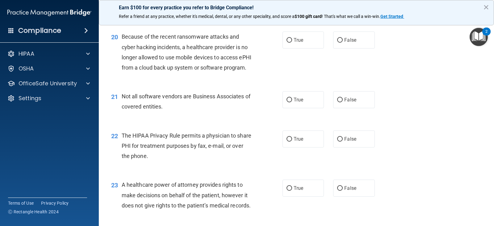
scroll to position [1036, 0]
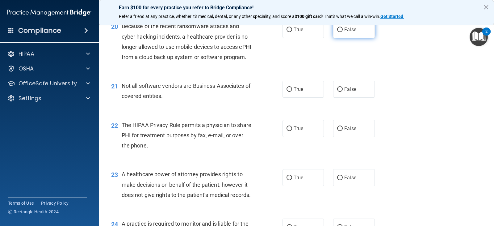
click at [337, 32] on input "False" at bounding box center [340, 29] width 6 height 5
radio input "true"
click at [287, 92] on input "True" at bounding box center [289, 89] width 6 height 5
radio input "true"
click at [287, 131] on input "True" at bounding box center [289, 128] width 6 height 5
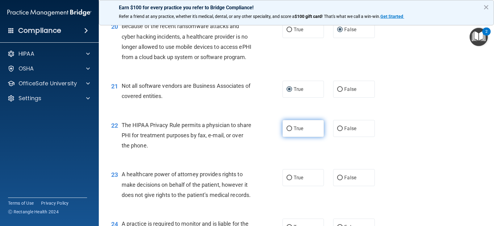
radio input "true"
drag, startPoint x: 340, startPoint y: 197, endPoint x: 368, endPoint y: 188, distance: 29.2
click at [339, 180] on input "False" at bounding box center [340, 177] width 6 height 5
radio input "true"
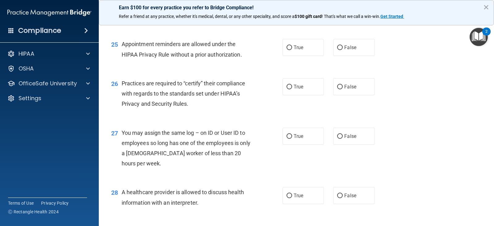
scroll to position [1259, 0]
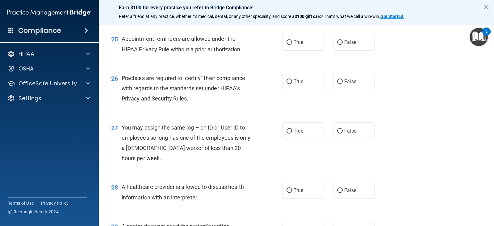
click at [338, 6] on input "False" at bounding box center [340, 3] width 6 height 5
radio input "true"
click at [337, 45] on input "False" at bounding box center [340, 42] width 6 height 5
radio input "true"
click at [338, 84] on input "False" at bounding box center [340, 81] width 6 height 5
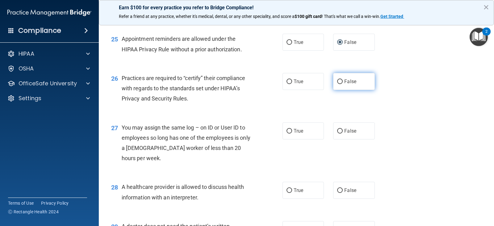
radio input "true"
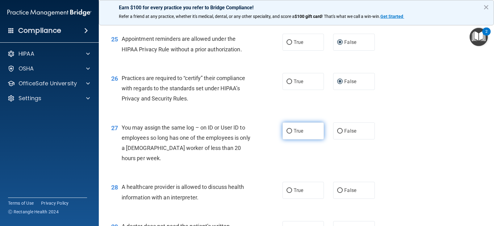
click at [287, 133] on input "True" at bounding box center [289, 131] width 6 height 5
radio input "true"
click at [337, 133] on input "False" at bounding box center [340, 131] width 6 height 5
radio input "true"
radio input "false"
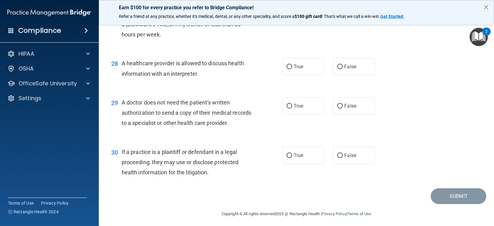
scroll to position [1416, 0]
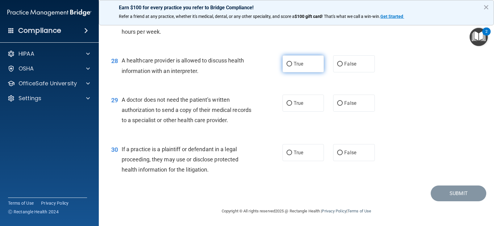
click at [286, 63] on input "True" at bounding box center [289, 64] width 6 height 5
radio input "true"
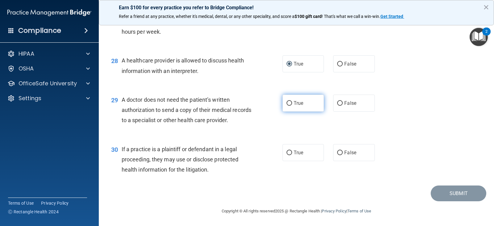
click at [286, 104] on input "True" at bounding box center [289, 103] width 6 height 5
radio input "true"
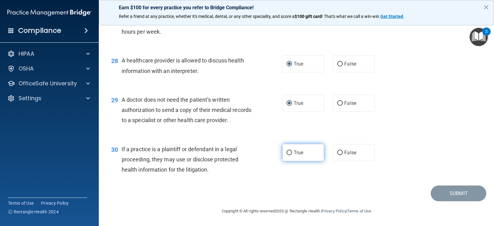
click at [288, 152] on input "True" at bounding box center [289, 152] width 6 height 5
radio input "true"
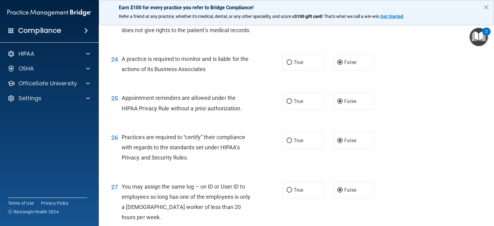
scroll to position [1195, 0]
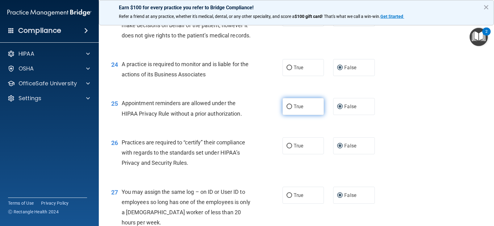
click at [287, 109] on input "True" at bounding box center [289, 106] width 6 height 5
radio input "true"
radio input "false"
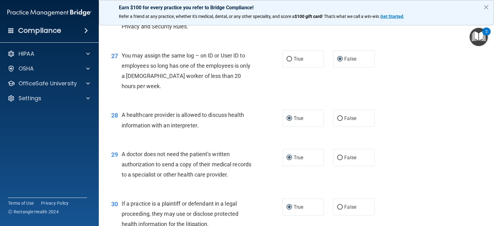
scroll to position [1416, 0]
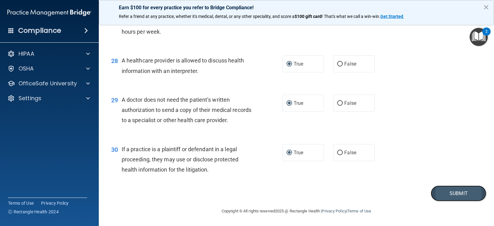
click at [453, 193] on button "Submit" at bounding box center [458, 193] width 56 height 16
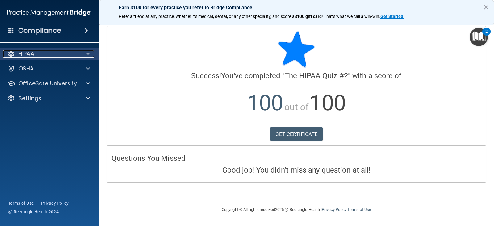
click at [89, 52] on span at bounding box center [88, 53] width 4 height 7
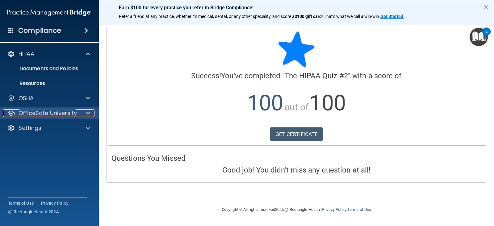
click at [75, 111] on p "OfficeSafe University" at bounding box center [48, 112] width 58 height 7
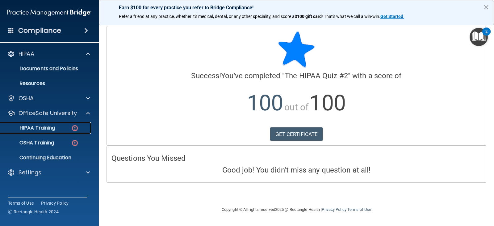
click at [71, 128] on img at bounding box center [75, 128] width 8 height 8
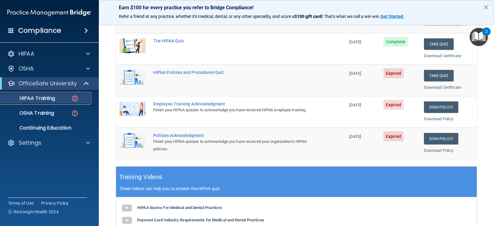
scroll to position [114, 0]
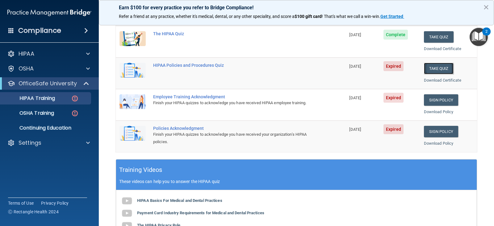
click at [433, 68] on button "Take Quiz" at bounding box center [439, 68] width 30 height 11
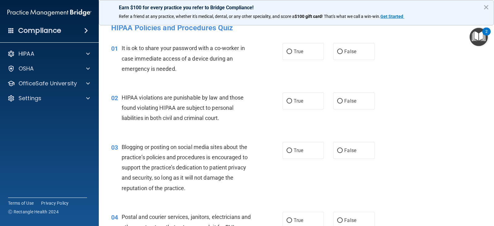
scroll to position [0, 0]
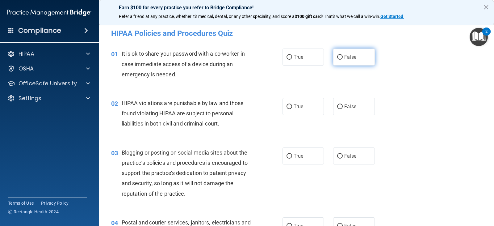
click at [337, 57] on input "False" at bounding box center [340, 57] width 6 height 5
radio input "true"
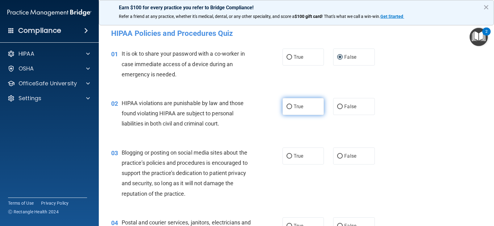
click at [286, 107] on input "True" at bounding box center [289, 106] width 6 height 5
radio input "true"
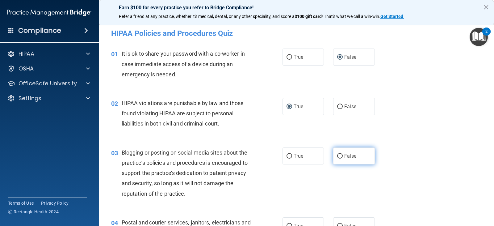
click at [337, 156] on input "False" at bounding box center [340, 156] width 6 height 5
radio input "true"
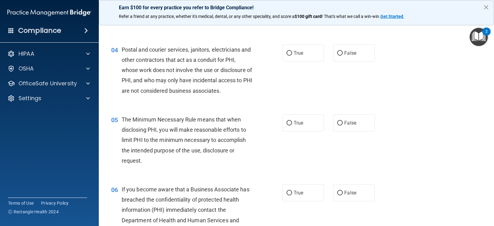
scroll to position [184, 0]
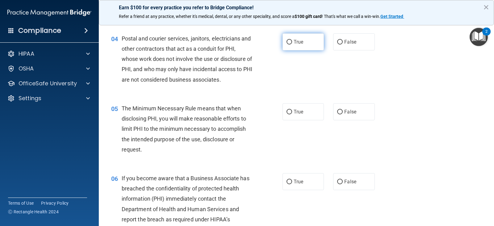
click at [288, 43] on input "True" at bounding box center [289, 42] width 6 height 5
radio input "true"
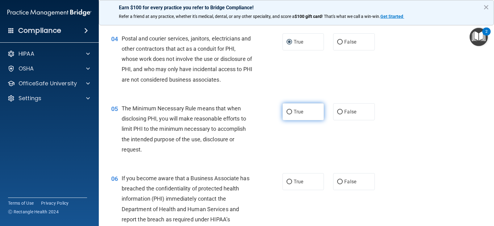
click at [287, 111] on input "True" at bounding box center [289, 112] width 6 height 5
radio input "true"
click at [337, 180] on input "False" at bounding box center [340, 181] width 6 height 5
radio input "true"
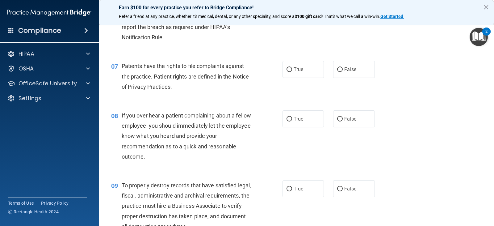
scroll to position [379, 0]
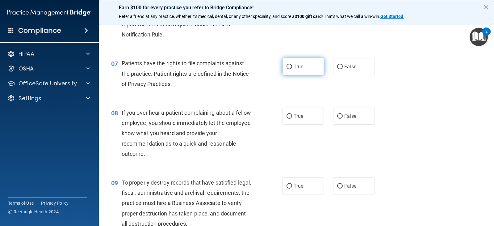
click at [288, 66] on input "True" at bounding box center [289, 66] width 6 height 5
radio input "true"
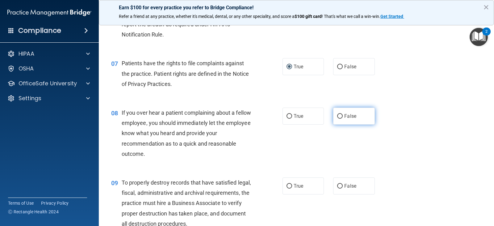
click at [338, 116] on input "False" at bounding box center [340, 116] width 6 height 5
radio input "true"
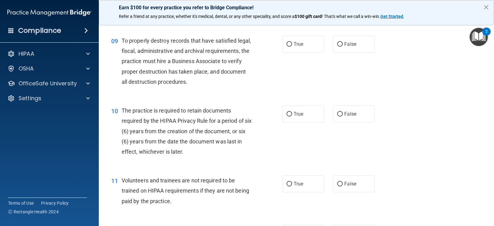
scroll to position [526, 0]
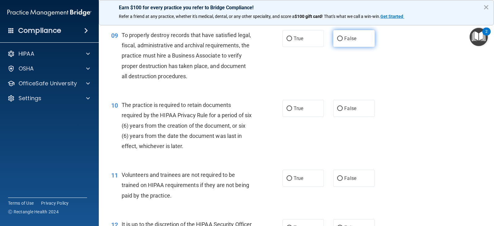
click at [337, 38] on input "False" at bounding box center [340, 38] width 6 height 5
radio input "true"
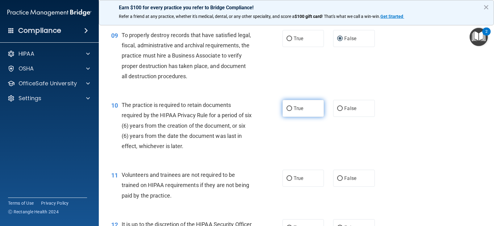
click at [287, 109] on input "True" at bounding box center [289, 108] width 6 height 5
radio input "true"
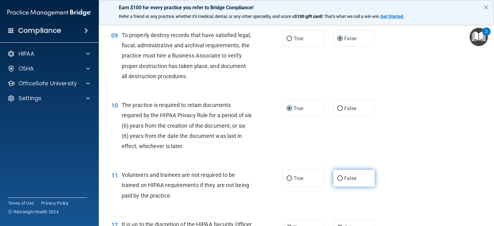
drag, startPoint x: 337, startPoint y: 178, endPoint x: 342, endPoint y: 177, distance: 4.7
click at [337, 178] on input "False" at bounding box center [340, 178] width 6 height 5
radio input "true"
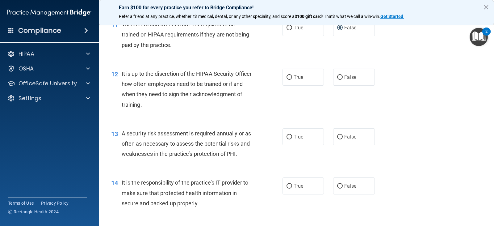
scroll to position [698, 0]
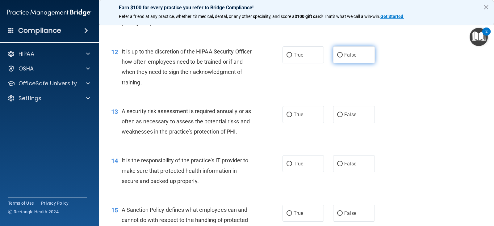
click at [337, 55] on input "False" at bounding box center [340, 55] width 6 height 5
radio input "true"
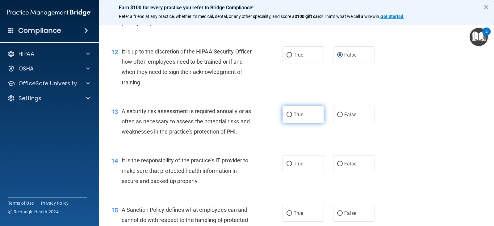
click at [286, 115] on input "True" at bounding box center [289, 114] width 6 height 5
radio input "true"
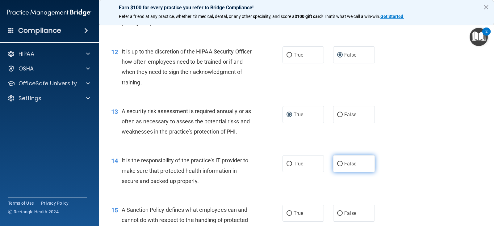
click at [337, 163] on input "False" at bounding box center [340, 163] width 6 height 5
radio input "true"
drag, startPoint x: 337, startPoint y: 211, endPoint x: 366, endPoint y: 195, distance: 32.5
click at [337, 211] on input "False" at bounding box center [340, 213] width 6 height 5
radio input "true"
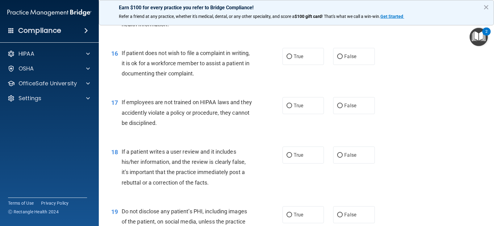
scroll to position [910, 0]
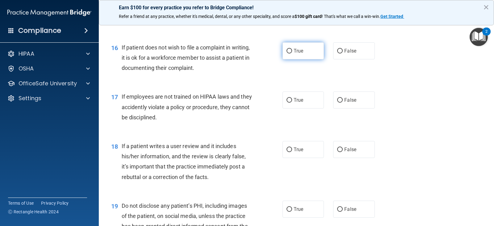
click at [287, 50] on input "True" at bounding box center [289, 51] width 6 height 5
radio input "true"
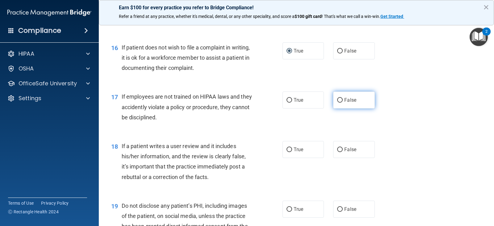
click at [337, 101] on input "False" at bounding box center [340, 100] width 6 height 5
radio input "true"
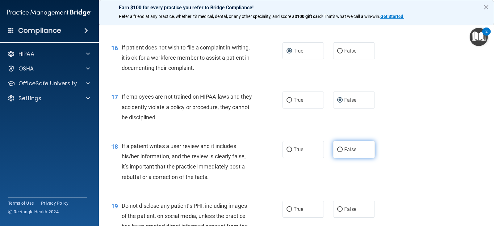
click at [337, 149] on input "False" at bounding box center [340, 149] width 6 height 5
radio input "true"
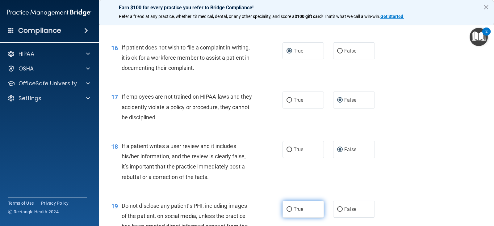
click at [286, 208] on input "True" at bounding box center [289, 209] width 6 height 5
radio input "true"
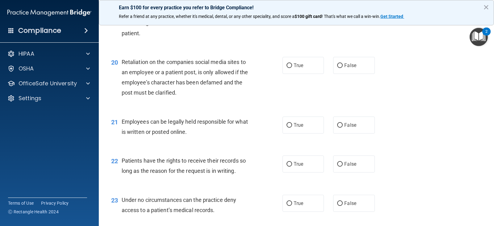
scroll to position [1124, 0]
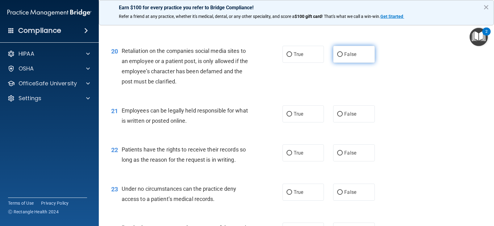
click at [337, 53] on input "False" at bounding box center [340, 54] width 6 height 5
radio input "true"
click at [287, 114] on input "True" at bounding box center [289, 114] width 6 height 5
radio input "true"
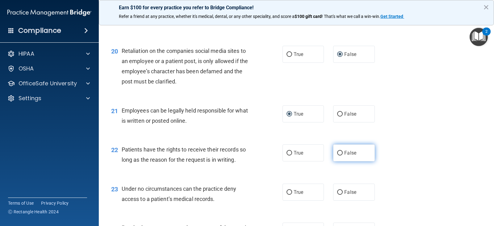
click at [337, 152] on input "False" at bounding box center [340, 153] width 6 height 5
radio input "true"
click at [337, 191] on input "False" at bounding box center [340, 192] width 6 height 5
radio input "true"
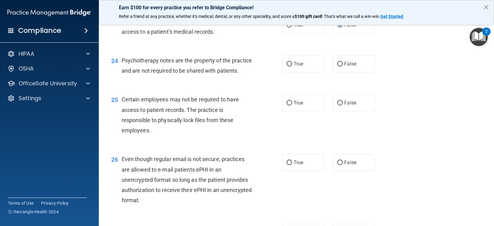
scroll to position [1310, 0]
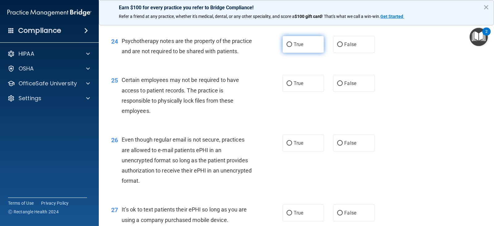
click at [286, 44] on input "True" at bounding box center [289, 44] width 6 height 5
radio input "true"
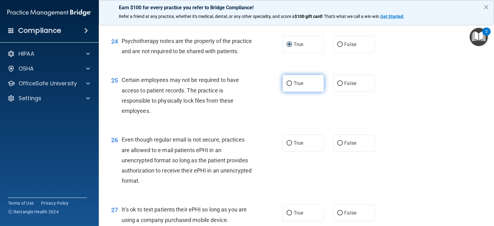
click at [287, 86] on input "True" at bounding box center [289, 83] width 6 height 5
radio input "true"
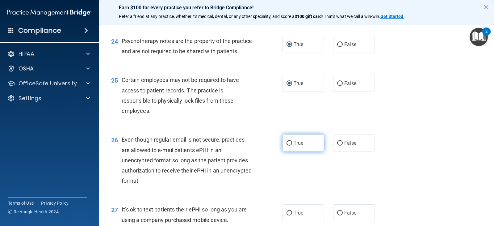
click at [286, 145] on input "True" at bounding box center [289, 143] width 6 height 5
radio input "true"
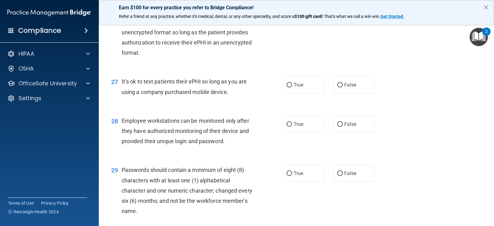
scroll to position [1452, 0]
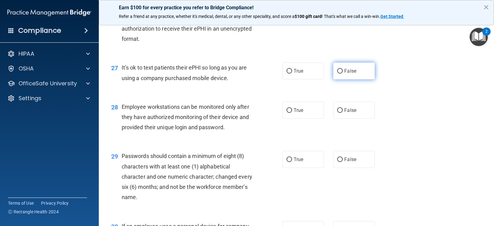
click at [337, 73] on input "False" at bounding box center [340, 71] width 6 height 5
radio input "true"
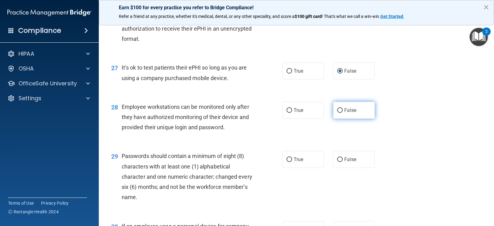
click at [337, 113] on input "False" at bounding box center [340, 110] width 6 height 5
radio input "true"
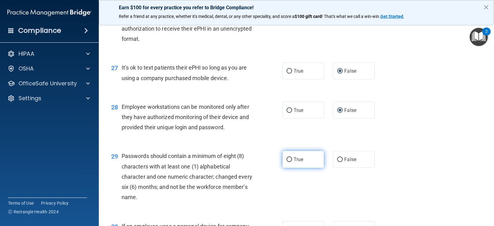
click at [286, 162] on input "True" at bounding box center [289, 159] width 6 height 5
radio input "true"
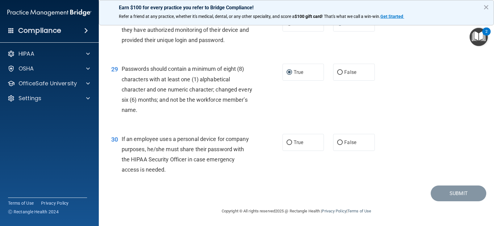
scroll to position [1549, 0]
click at [337, 143] on input "False" at bounding box center [340, 142] width 6 height 5
radio input "true"
click at [448, 193] on button "Submit" at bounding box center [458, 193] width 56 height 16
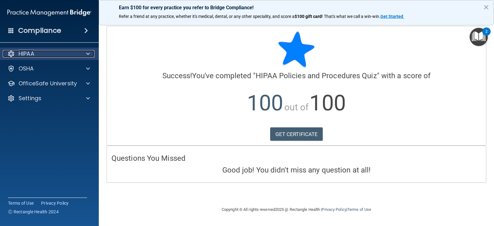
click at [87, 52] on span at bounding box center [88, 53] width 4 height 7
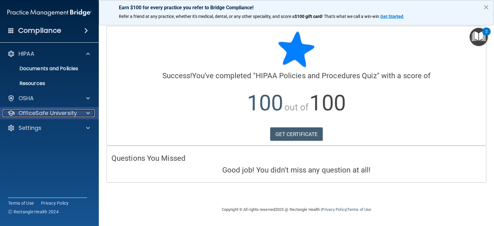
click at [58, 109] on p "OfficeSafe University" at bounding box center [48, 112] width 58 height 7
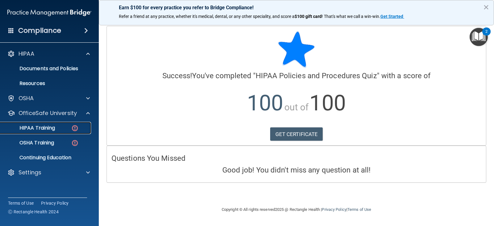
click at [58, 131] on link "HIPAA Training" at bounding box center [42, 128] width 97 height 12
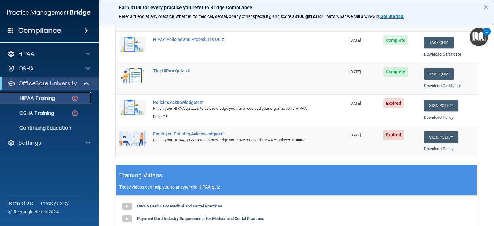
scroll to position [123, 0]
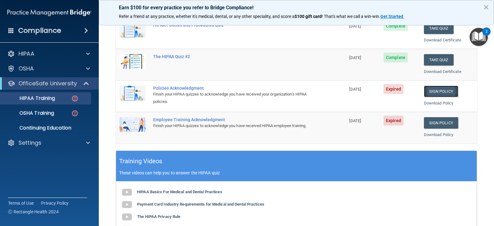
click at [436, 91] on link "Sign Policy" at bounding box center [441, 90] width 34 height 11
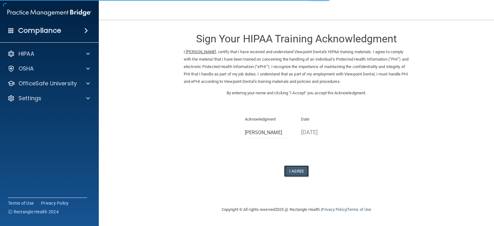
click at [293, 173] on button "I Agree" at bounding box center [296, 170] width 25 height 11
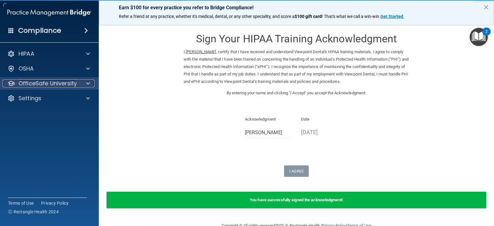
click at [90, 83] on div at bounding box center [86, 83] width 15 height 7
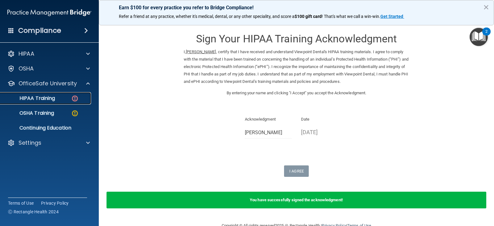
click at [77, 98] on img at bounding box center [75, 98] width 8 height 8
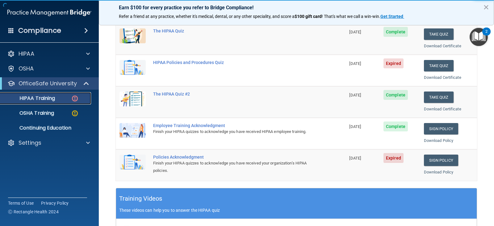
scroll to position [93, 0]
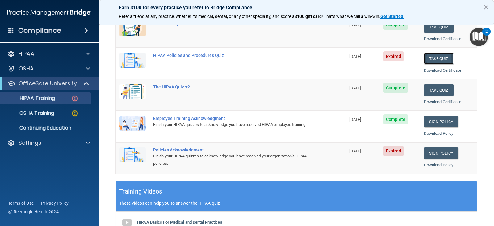
click at [430, 61] on button "Take Quiz" at bounding box center [439, 58] width 30 height 11
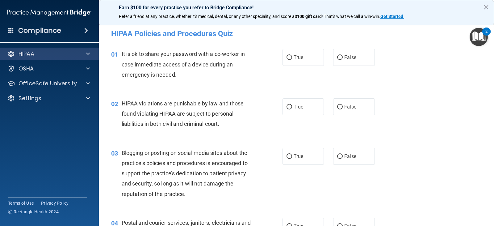
click at [75, 48] on div "HIPAA" at bounding box center [49, 54] width 99 height 12
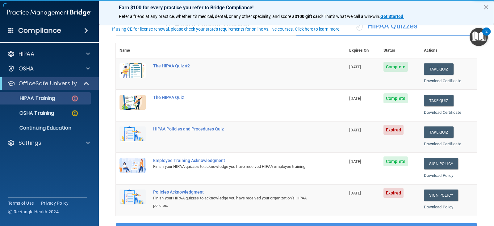
scroll to position [62, 0]
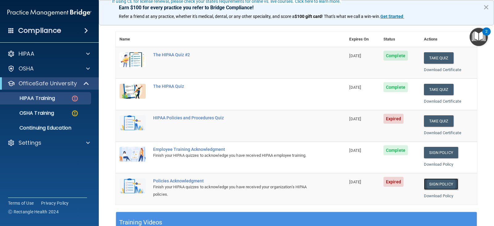
click at [424, 183] on link "Sign Policy" at bounding box center [441, 183] width 34 height 11
click at [428, 121] on button "Take Quiz" at bounding box center [439, 120] width 30 height 11
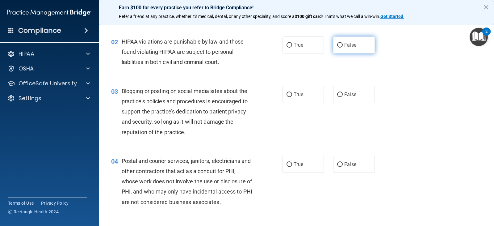
click at [339, 47] on input "False" at bounding box center [340, 45] width 6 height 5
radio input "true"
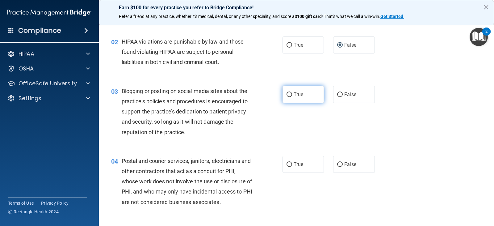
click at [307, 92] on label "True" at bounding box center [302, 94] width 41 height 17
click at [292, 92] on input "True" at bounding box center [289, 94] width 6 height 5
radio input "true"
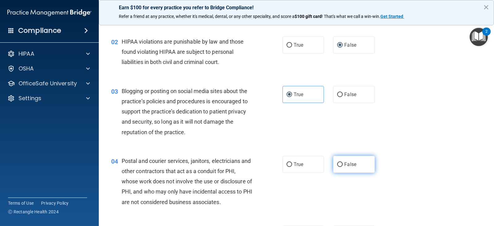
click at [344, 164] on span "False" at bounding box center [350, 164] width 12 height 6
click at [342, 164] on input "False" at bounding box center [340, 164] width 6 height 5
radio input "true"
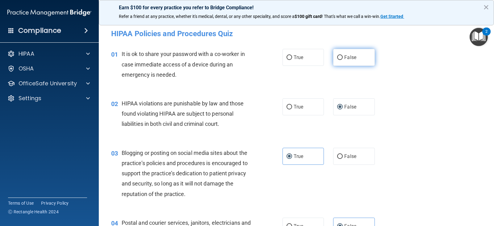
click at [344, 57] on span "False" at bounding box center [350, 57] width 12 height 6
click at [343, 57] on input "False" at bounding box center [340, 57] width 6 height 5
radio input "true"
click at [286, 105] on input "True" at bounding box center [289, 107] width 6 height 5
radio input "true"
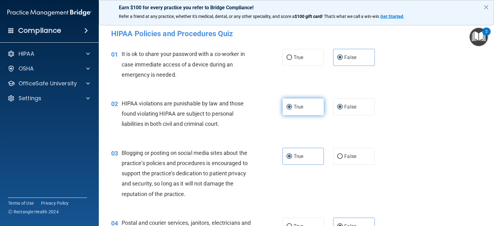
radio input "false"
click at [345, 156] on span "False" at bounding box center [350, 156] width 12 height 6
click at [343, 156] on input "False" at bounding box center [340, 156] width 6 height 5
radio input "true"
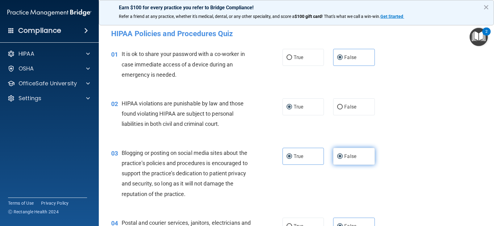
radio input "false"
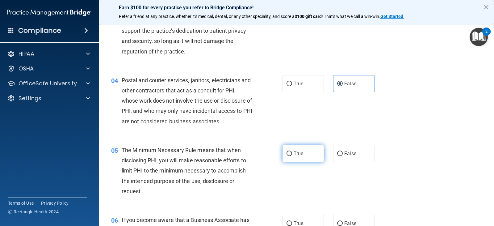
scroll to position [154, 0]
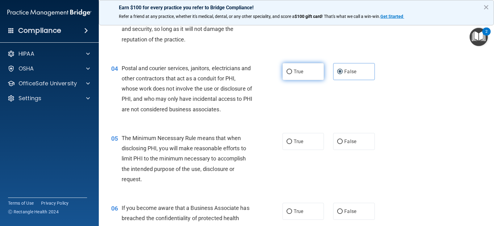
click at [286, 70] on input "True" at bounding box center [289, 71] width 6 height 5
radio input "true"
radio input "false"
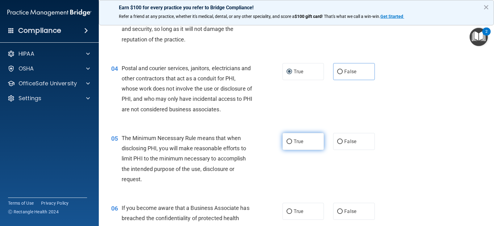
click at [286, 142] on input "True" at bounding box center [289, 141] width 6 height 5
radio input "true"
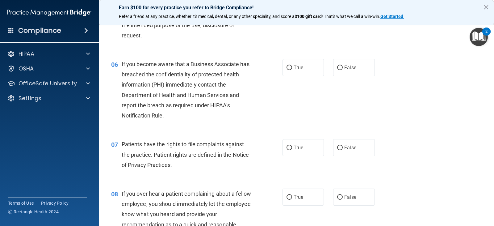
scroll to position [309, 0]
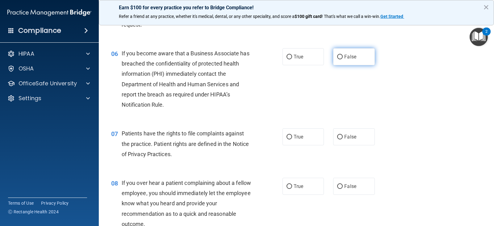
click at [354, 52] on label "False" at bounding box center [353, 56] width 41 height 17
click at [343, 55] on input "False" at bounding box center [340, 57] width 6 height 5
radio input "true"
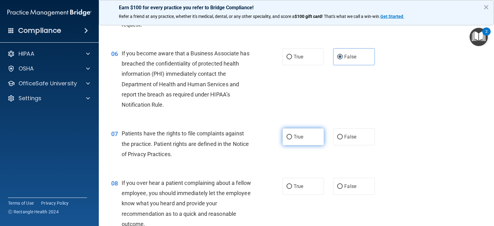
click at [306, 137] on label "True" at bounding box center [302, 136] width 41 height 17
click at [292, 137] on input "True" at bounding box center [289, 137] width 6 height 5
radio input "true"
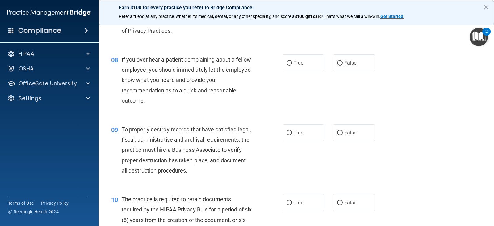
scroll to position [432, 0]
click at [345, 67] on label "False" at bounding box center [353, 62] width 41 height 17
click at [343, 65] on input "False" at bounding box center [340, 62] width 6 height 5
radio input "true"
click at [344, 131] on span "False" at bounding box center [350, 132] width 12 height 6
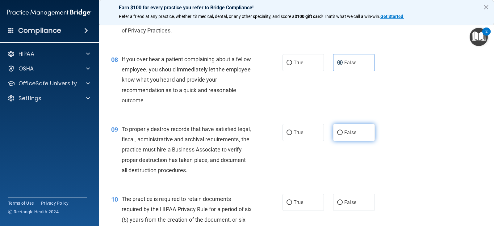
click at [343, 131] on input "False" at bounding box center [340, 132] width 6 height 5
radio input "true"
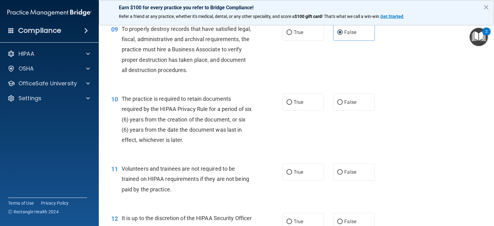
scroll to position [555, 0]
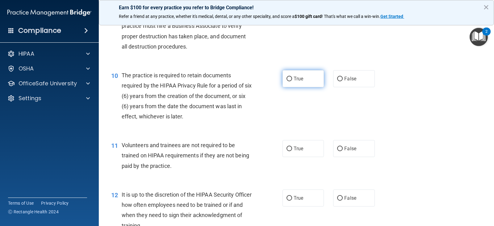
click at [292, 85] on label "True" at bounding box center [302, 78] width 41 height 17
click at [292, 81] on input "True" at bounding box center [289, 79] width 6 height 5
radio input "true"
click at [328, 148] on div "True False" at bounding box center [332, 148] width 100 height 17
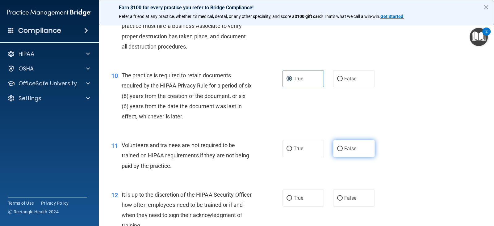
click at [351, 154] on label "False" at bounding box center [353, 148] width 41 height 17
click at [343, 151] on input "False" at bounding box center [340, 148] width 6 height 5
radio input "true"
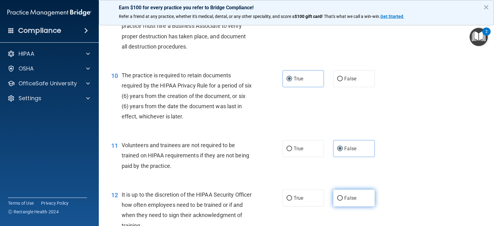
click at [344, 196] on span "False" at bounding box center [350, 198] width 12 height 6
click at [343, 196] on input "False" at bounding box center [340, 198] width 6 height 5
radio input "true"
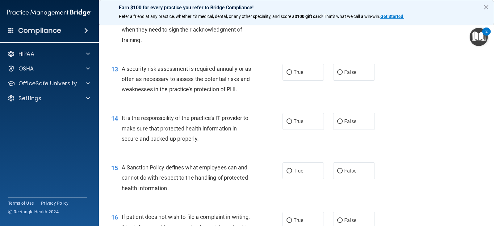
scroll to position [679, 0]
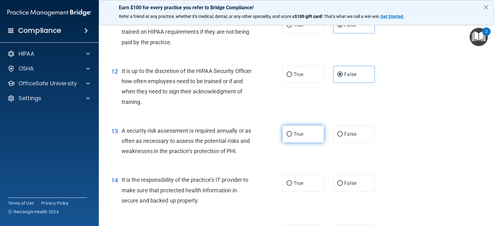
click at [288, 134] on input "True" at bounding box center [289, 134] width 6 height 5
radio input "true"
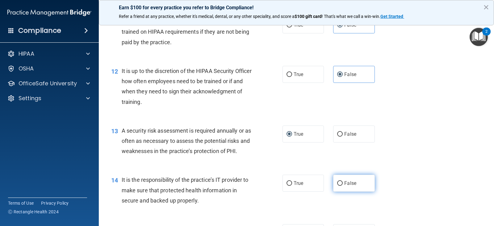
click at [341, 186] on label "False" at bounding box center [353, 182] width 41 height 17
click at [341, 185] on input "False" at bounding box center [340, 183] width 6 height 5
radio input "true"
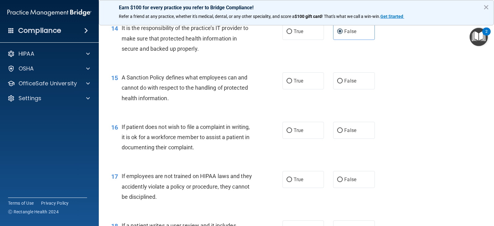
scroll to position [833, 0]
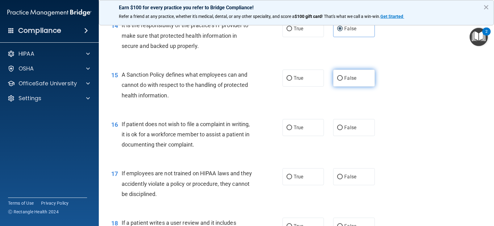
click at [348, 81] on label "False" at bounding box center [353, 77] width 41 height 17
click at [343, 81] on input "False" at bounding box center [340, 78] width 6 height 5
radio input "true"
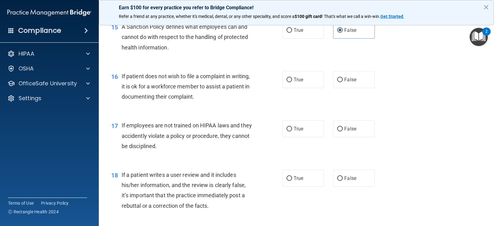
scroll to position [895, 0]
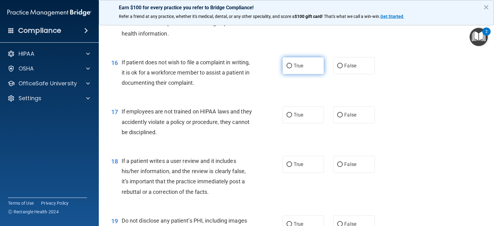
click at [286, 71] on label "True" at bounding box center [302, 65] width 41 height 17
click at [286, 68] on input "True" at bounding box center [289, 66] width 6 height 5
radio input "true"
click at [340, 115] on input "False" at bounding box center [340, 115] width 6 height 5
radio input "true"
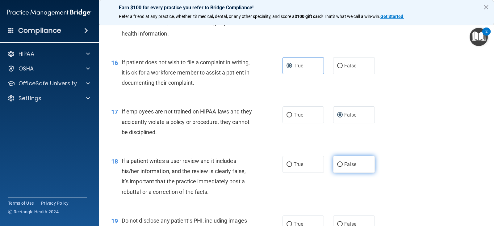
click at [344, 165] on span "False" at bounding box center [350, 164] width 12 height 6
click at [342, 165] on input "False" at bounding box center [340, 164] width 6 height 5
radio input "true"
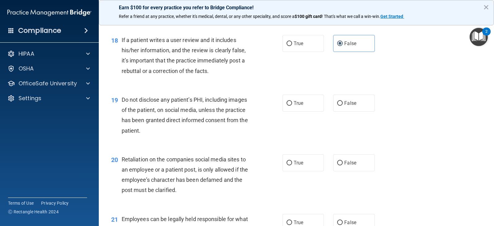
scroll to position [1018, 0]
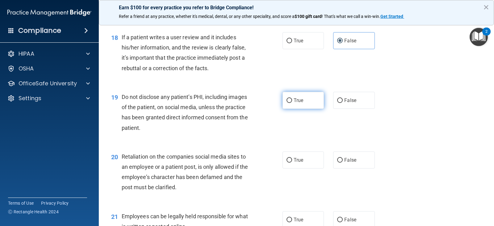
click at [293, 101] on span "True" at bounding box center [298, 100] width 10 height 6
click at [292, 101] on input "True" at bounding box center [289, 100] width 6 height 5
radio input "true"
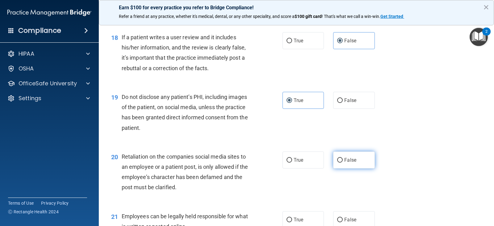
click at [337, 159] on input "False" at bounding box center [340, 160] width 6 height 5
radio input "true"
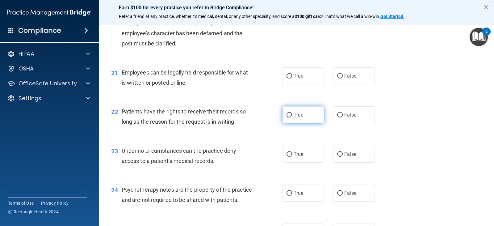
scroll to position [1173, 0]
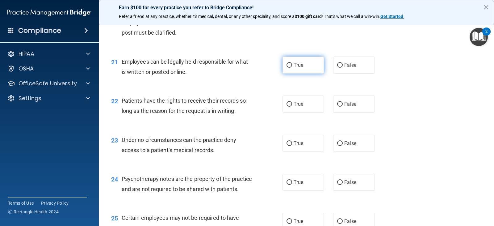
click at [295, 69] on label "True" at bounding box center [302, 64] width 41 height 17
click at [292, 68] on input "True" at bounding box center [289, 65] width 6 height 5
radio input "true"
click at [340, 103] on label "False" at bounding box center [353, 103] width 41 height 17
click at [340, 103] on input "False" at bounding box center [340, 104] width 6 height 5
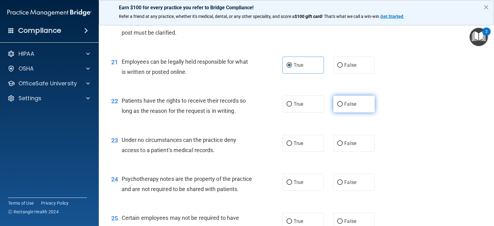
radio input "true"
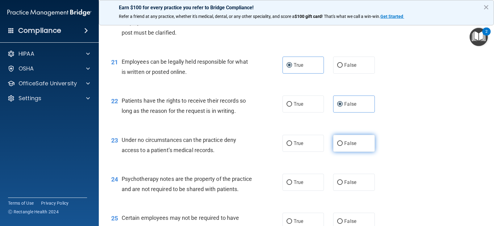
click at [333, 143] on label "False" at bounding box center [353, 143] width 41 height 17
click at [337, 143] on input "False" at bounding box center [340, 143] width 6 height 5
radio input "true"
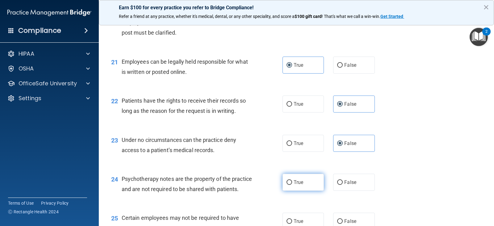
click at [297, 177] on label "True" at bounding box center [302, 181] width 41 height 17
click at [292, 180] on input "True" at bounding box center [289, 182] width 6 height 5
radio input "true"
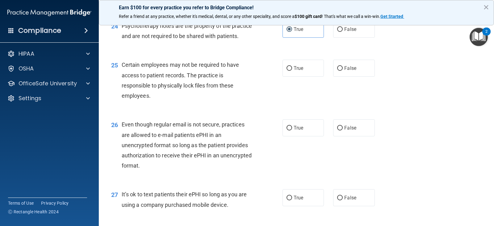
scroll to position [1327, 0]
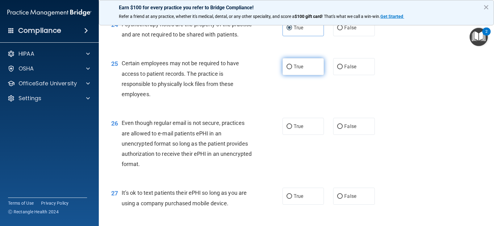
click at [295, 75] on label "True" at bounding box center [302, 66] width 41 height 17
click at [292, 69] on input "True" at bounding box center [289, 66] width 6 height 5
radio input "true"
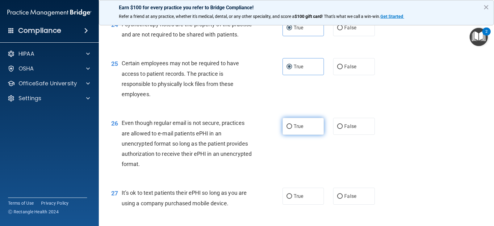
click at [294, 129] on span "True" at bounding box center [298, 126] width 10 height 6
click at [292, 129] on input "True" at bounding box center [289, 126] width 6 height 5
radio input "true"
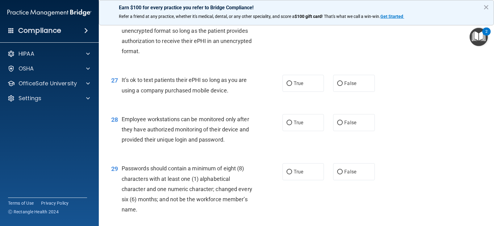
scroll to position [1450, 0]
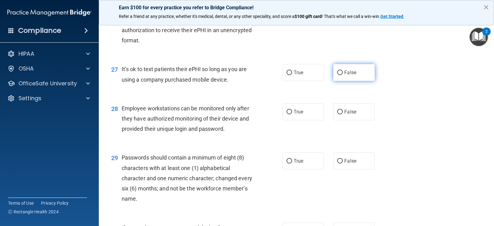
click at [341, 81] on label "False" at bounding box center [353, 72] width 41 height 17
click at [341, 75] on input "False" at bounding box center [340, 72] width 6 height 5
radio input "true"
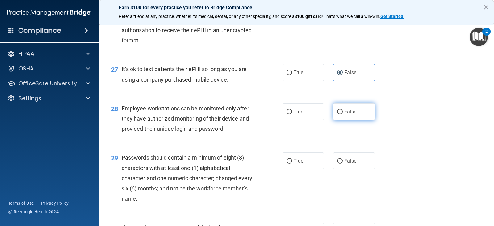
click at [341, 120] on label "False" at bounding box center [353, 111] width 41 height 17
click at [341, 114] on input "False" at bounding box center [340, 112] width 6 height 5
radio input "true"
click at [303, 169] on label "True" at bounding box center [302, 160] width 41 height 17
click at [292, 163] on input "True" at bounding box center [289, 161] width 6 height 5
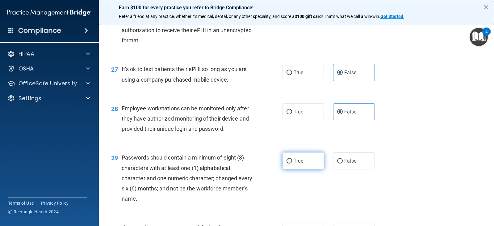
radio input "true"
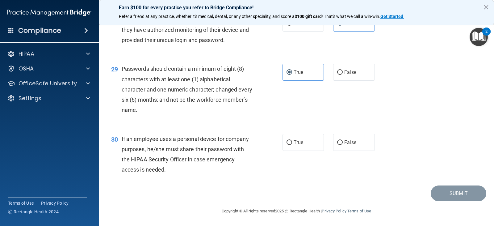
scroll to position [1549, 0]
click at [348, 142] on span "False" at bounding box center [350, 142] width 12 height 6
click at [343, 142] on input "False" at bounding box center [340, 142] width 6 height 5
radio input "true"
click at [440, 195] on button "Submit" at bounding box center [458, 193] width 56 height 16
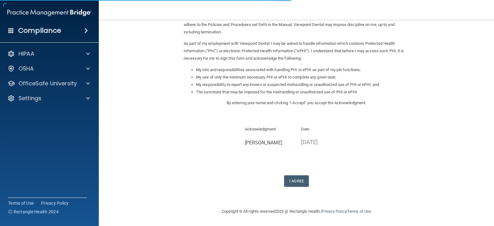
scroll to position [57, 0]
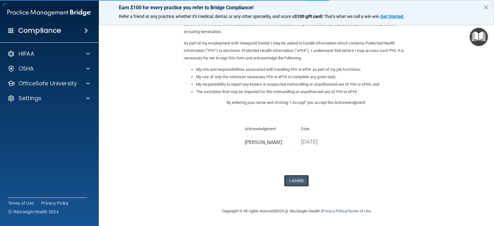
click at [292, 181] on button "I Agree" at bounding box center [296, 180] width 25 height 11
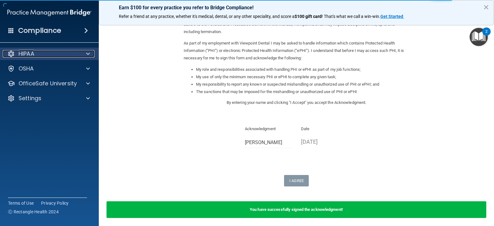
click at [84, 54] on div at bounding box center [86, 53] width 15 height 7
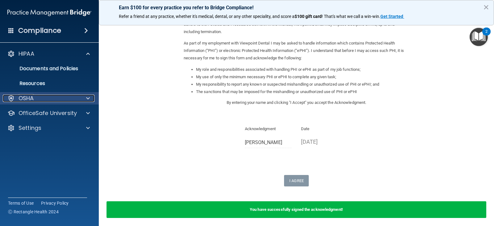
click at [55, 99] on div "OSHA" at bounding box center [41, 97] width 77 height 7
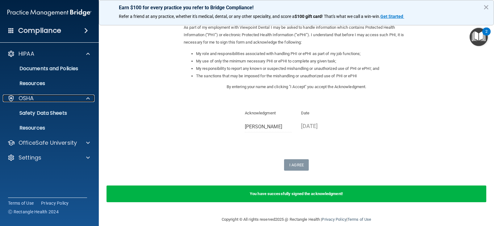
scroll to position [81, 0]
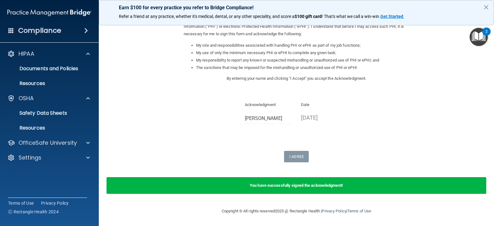
click at [35, 31] on h4 "Compliance" at bounding box center [39, 30] width 43 height 9
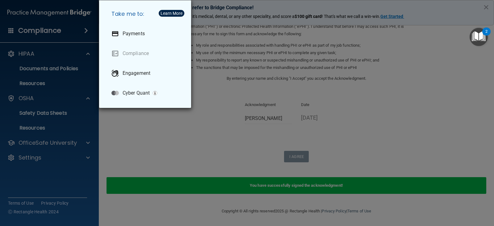
click at [141, 129] on div "Take me to: Payments Compliance Engagement Cyber Quant" at bounding box center [247, 113] width 494 height 226
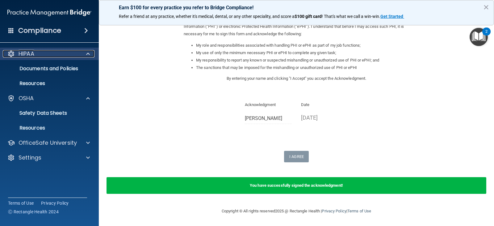
click at [31, 53] on p "HIPAA" at bounding box center [27, 53] width 16 height 7
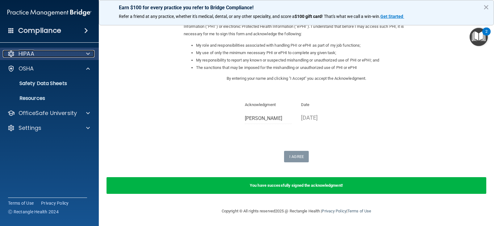
click at [43, 56] on div "HIPAA" at bounding box center [41, 53] width 77 height 7
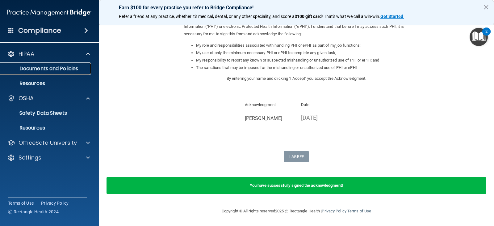
click at [43, 72] on p "Documents and Policies" at bounding box center [46, 68] width 84 height 6
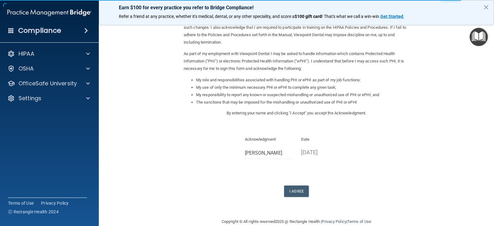
scroll to position [57, 0]
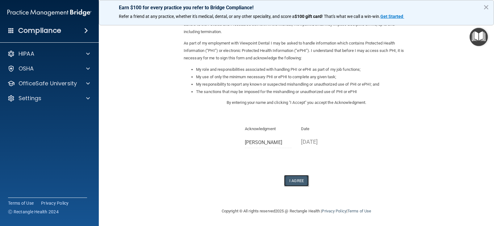
click at [290, 178] on button "I Agree" at bounding box center [296, 180] width 25 height 11
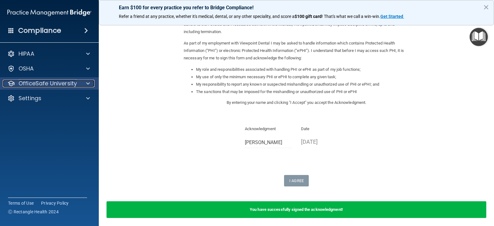
click at [87, 84] on span at bounding box center [88, 83] width 4 height 7
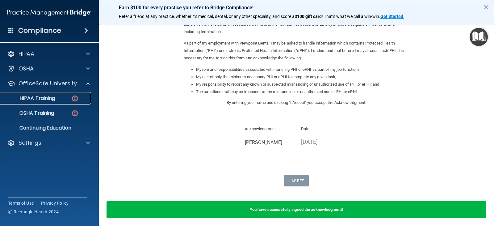
click at [64, 97] on div "HIPAA Training" at bounding box center [46, 98] width 84 height 6
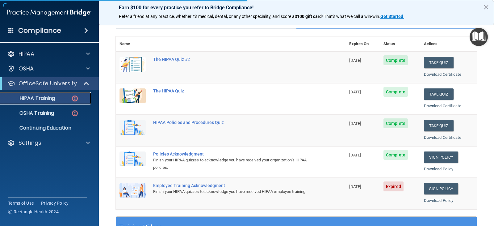
scroll to position [215, 0]
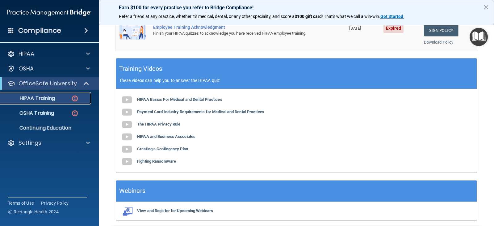
click at [61, 99] on div "HIPAA Training" at bounding box center [46, 98] width 84 height 6
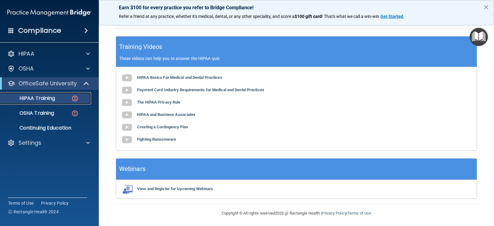
scroll to position [239, 0]
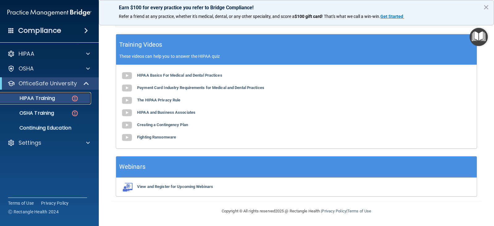
click at [57, 98] on div "HIPAA Training" at bounding box center [46, 98] width 84 height 6
click at [50, 84] on p "OfficeSafe University" at bounding box center [48, 83] width 58 height 7
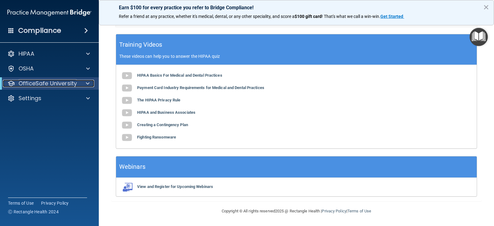
click at [50, 83] on p "OfficeSafe University" at bounding box center [48, 83] width 58 height 7
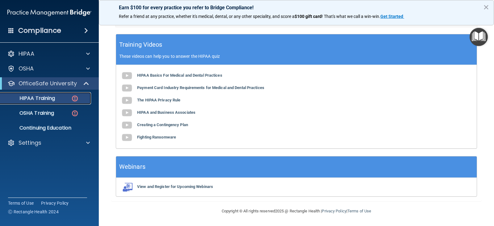
click at [40, 97] on p "HIPAA Training" at bounding box center [29, 98] width 51 height 6
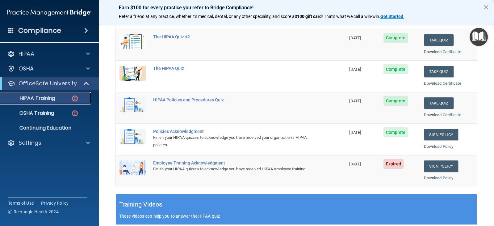
scroll to position [71, 0]
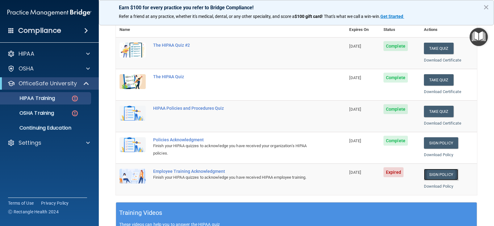
click at [430, 172] on link "Sign Policy" at bounding box center [441, 173] width 34 height 11
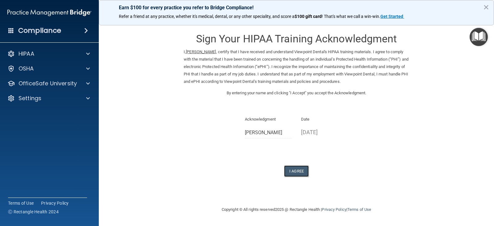
drag, startPoint x: 296, startPoint y: 170, endPoint x: 321, endPoint y: 169, distance: 25.0
click at [296, 170] on button "I Agree" at bounding box center [296, 170] width 25 height 11
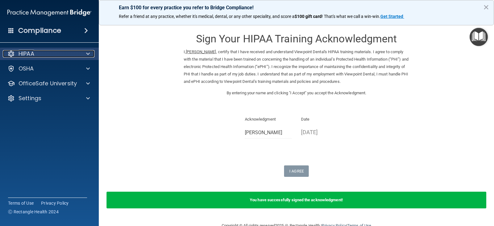
click at [86, 52] on span at bounding box center [88, 53] width 4 height 7
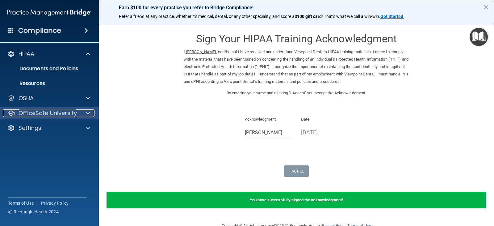
click at [50, 112] on p "OfficeSafe University" at bounding box center [48, 112] width 58 height 7
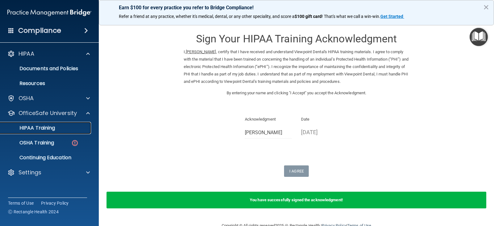
click at [52, 125] on p "HIPAA Training" at bounding box center [29, 128] width 51 height 6
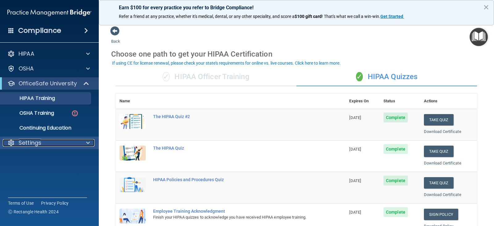
click at [64, 145] on div "Settings" at bounding box center [41, 142] width 77 height 7
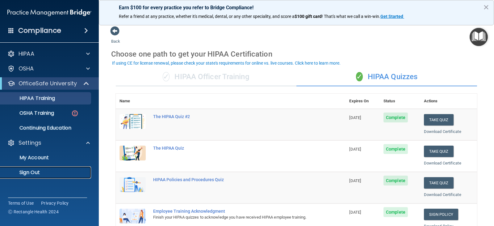
click at [42, 171] on p "Sign Out" at bounding box center [46, 172] width 84 height 6
